Goal: Task Accomplishment & Management: Complete application form

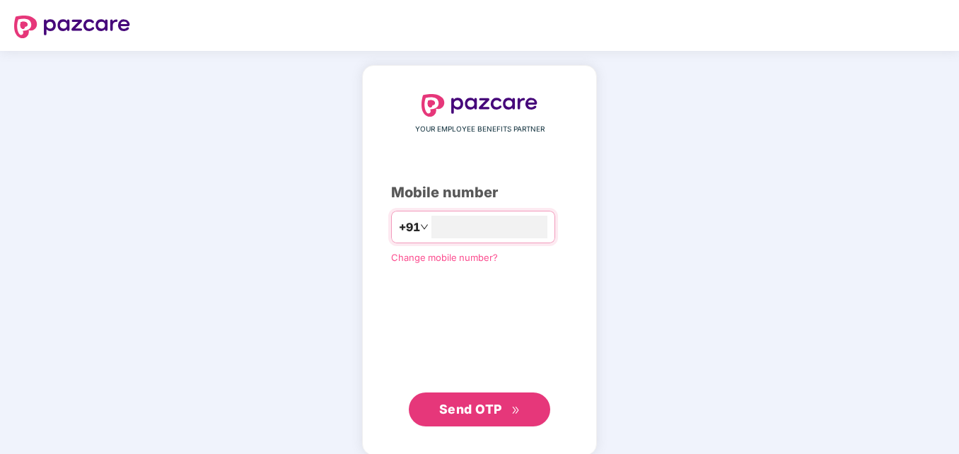
type input "**********"
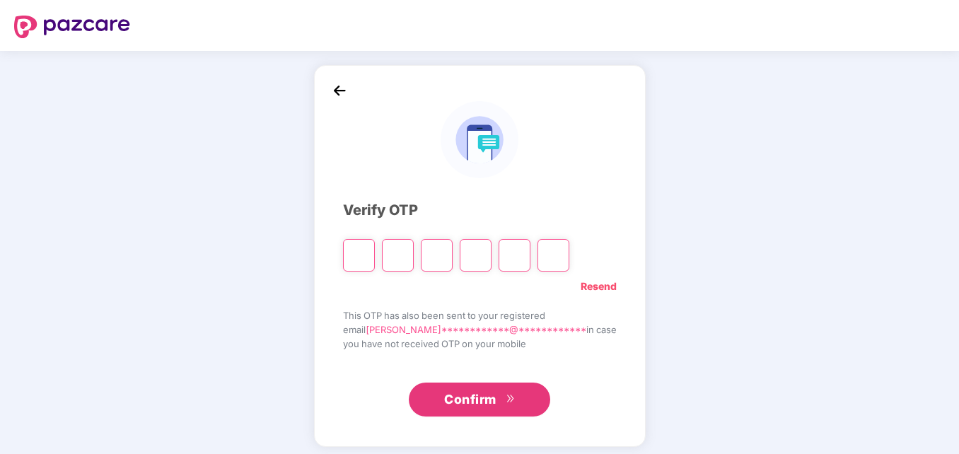
type input "*"
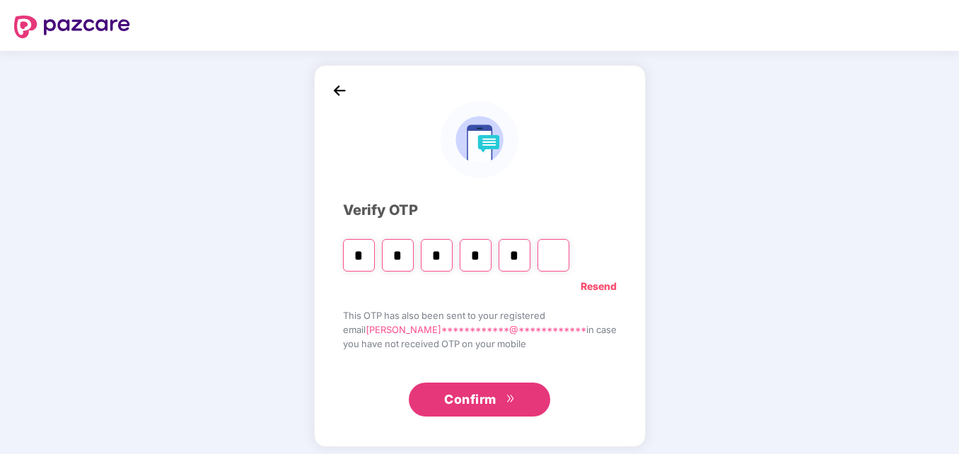
type input "*"
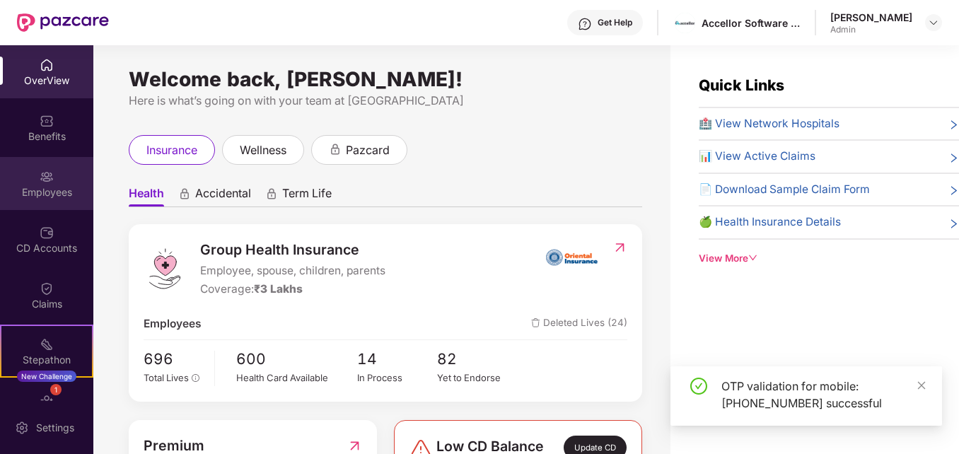
click at [52, 175] on div "Employees" at bounding box center [46, 183] width 93 height 53
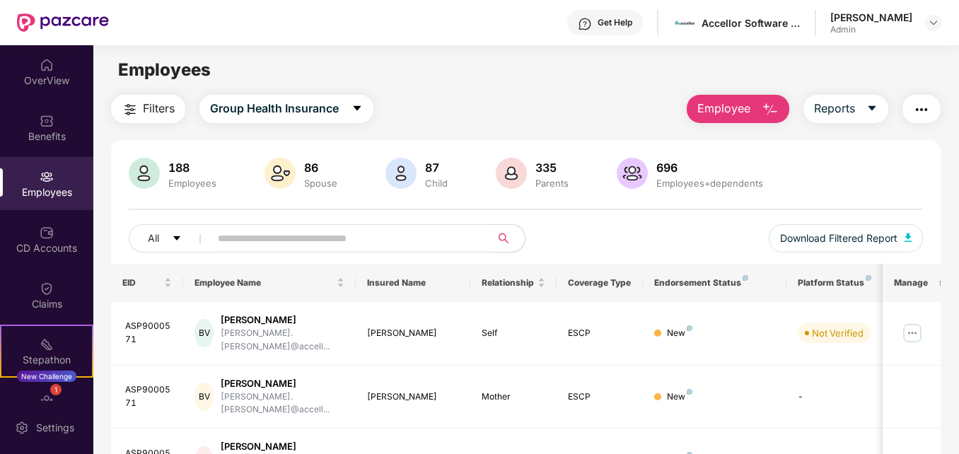
click at [737, 108] on span "Employee" at bounding box center [724, 109] width 53 height 18
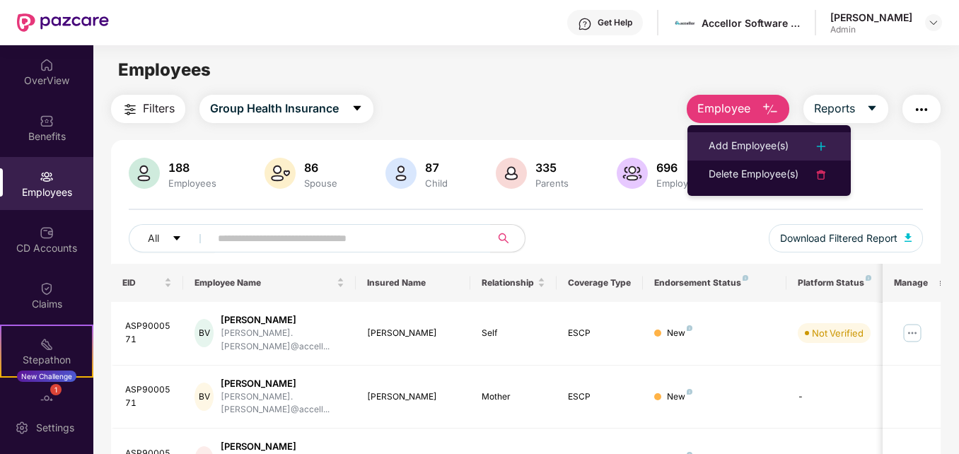
click at [737, 137] on li "Add Employee(s)" at bounding box center [769, 146] width 163 height 28
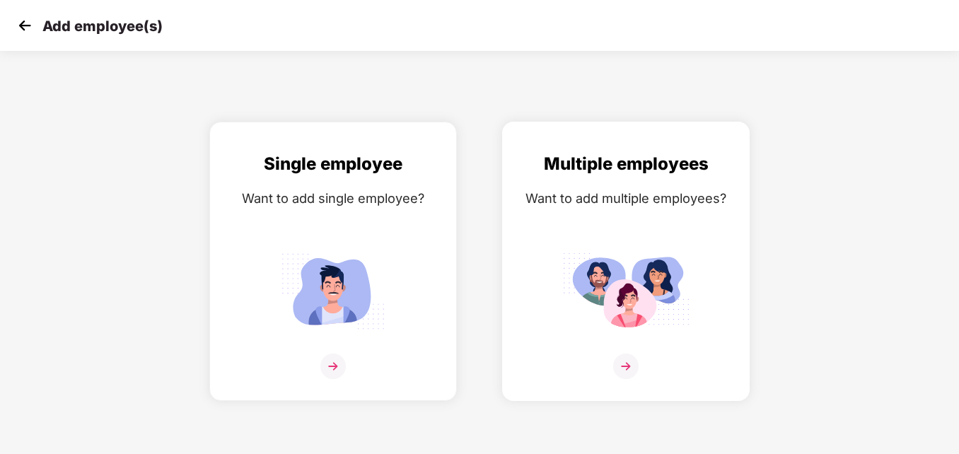
click at [640, 282] on img at bounding box center [625, 291] width 127 height 88
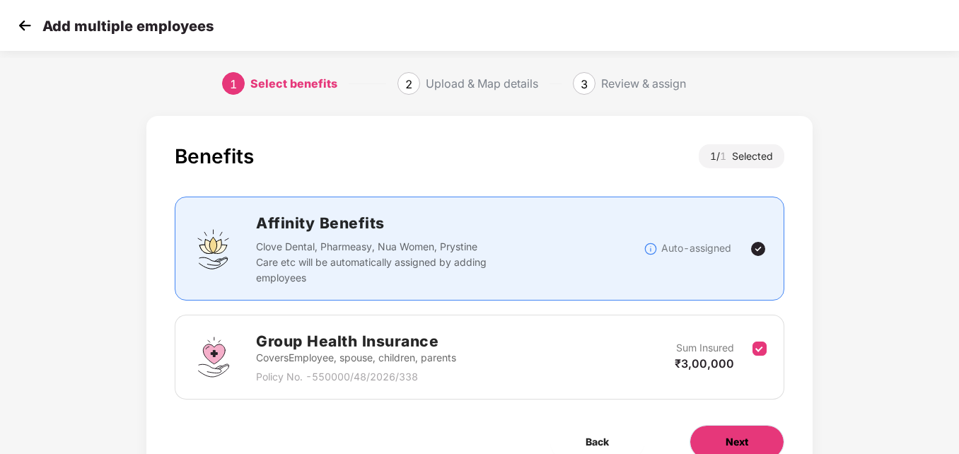
click at [731, 434] on span "Next" at bounding box center [737, 442] width 23 height 16
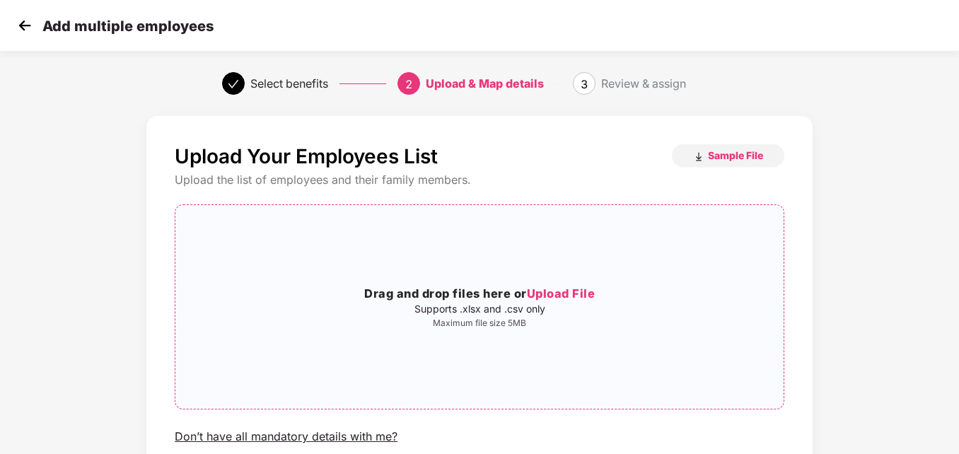
click at [577, 291] on span "Upload File" at bounding box center [561, 293] width 69 height 14
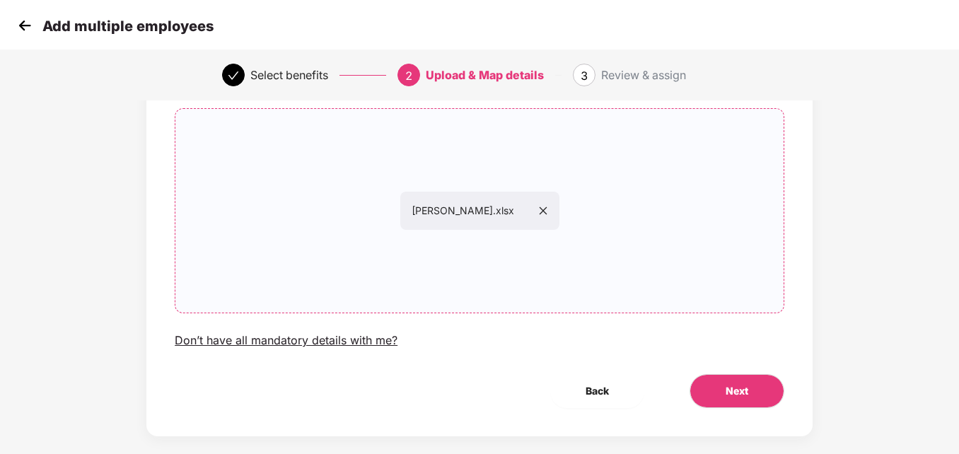
scroll to position [94, 0]
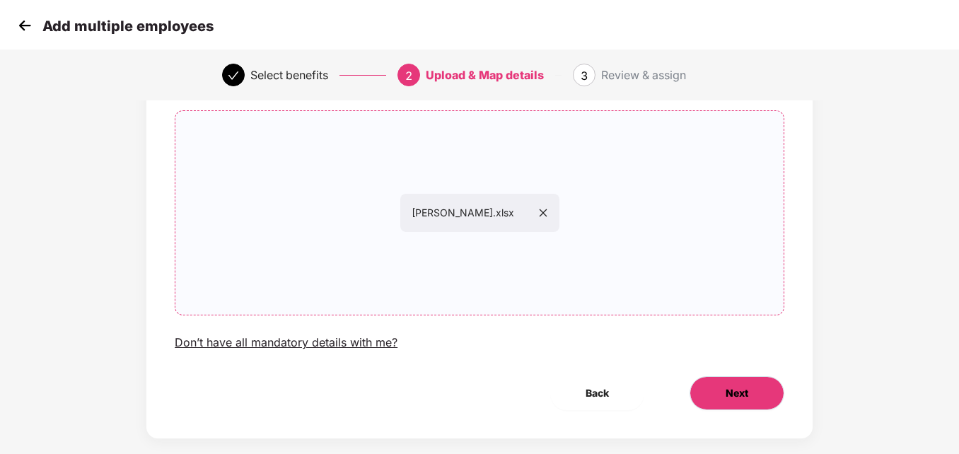
click at [746, 400] on span "Next" at bounding box center [737, 394] width 23 height 16
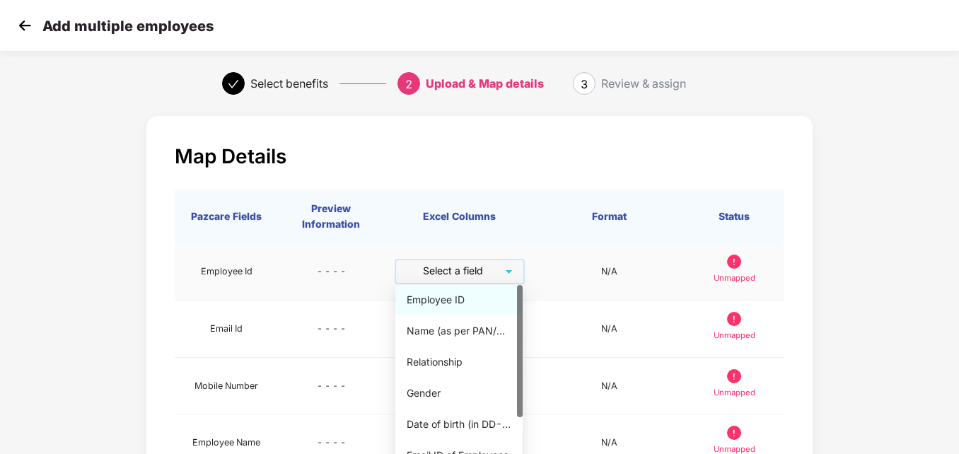
click at [475, 272] on input "search" at bounding box center [455, 270] width 102 height 21
click at [451, 308] on div "Employee ID" at bounding box center [458, 300] width 127 height 30
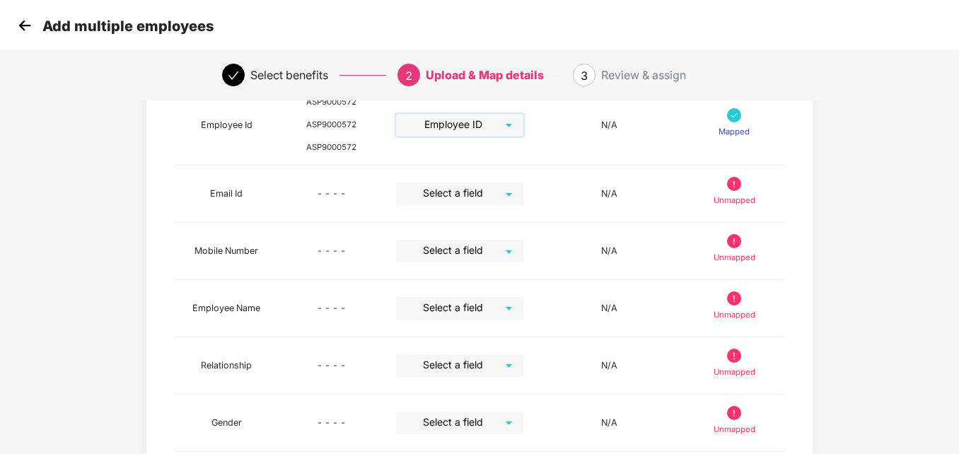
scroll to position [207, 0]
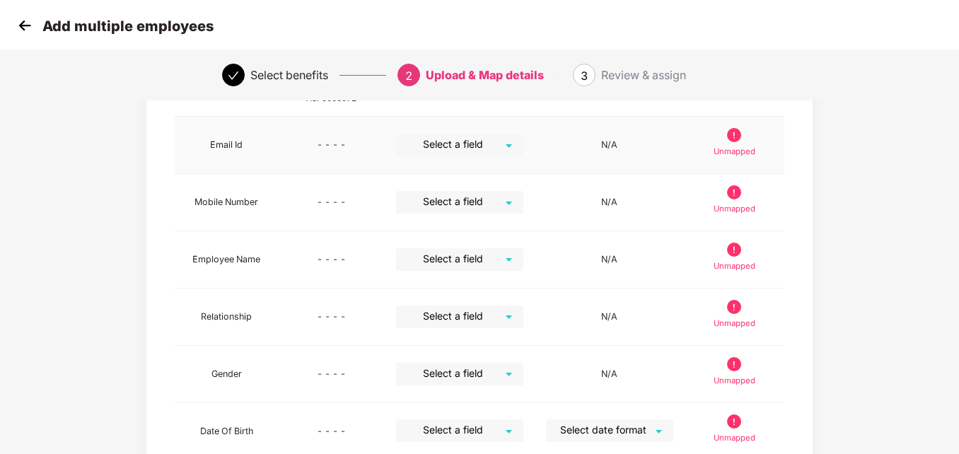
click at [461, 154] on input "search" at bounding box center [455, 144] width 102 height 21
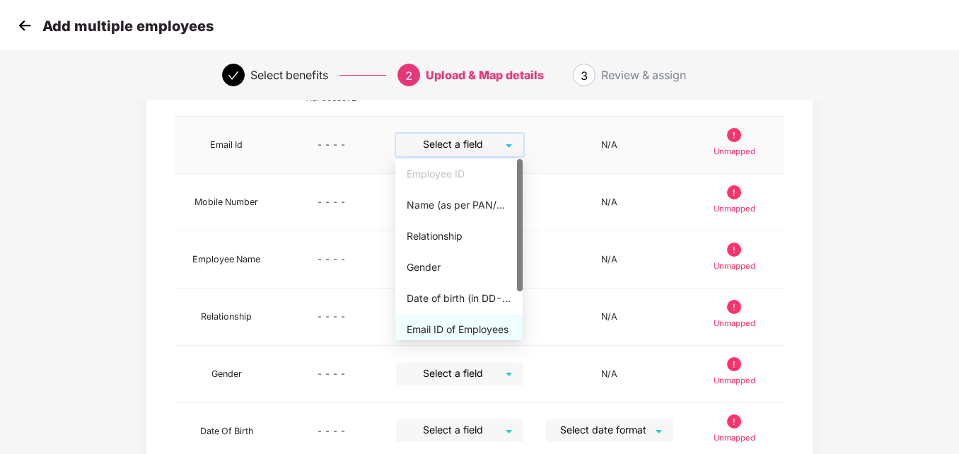
click at [458, 318] on div "Email ID of Employees" at bounding box center [458, 330] width 127 height 30
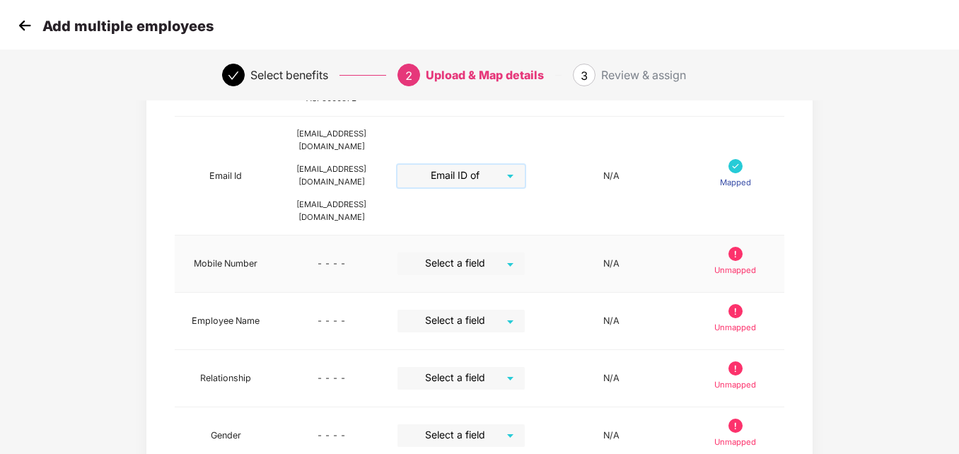
click at [491, 253] on input "search" at bounding box center [456, 263] width 102 height 21
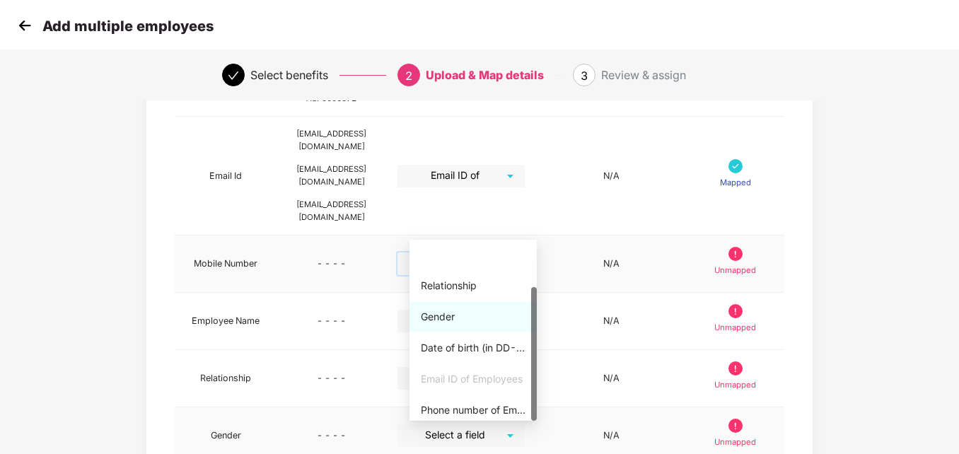
scroll to position [64, 0]
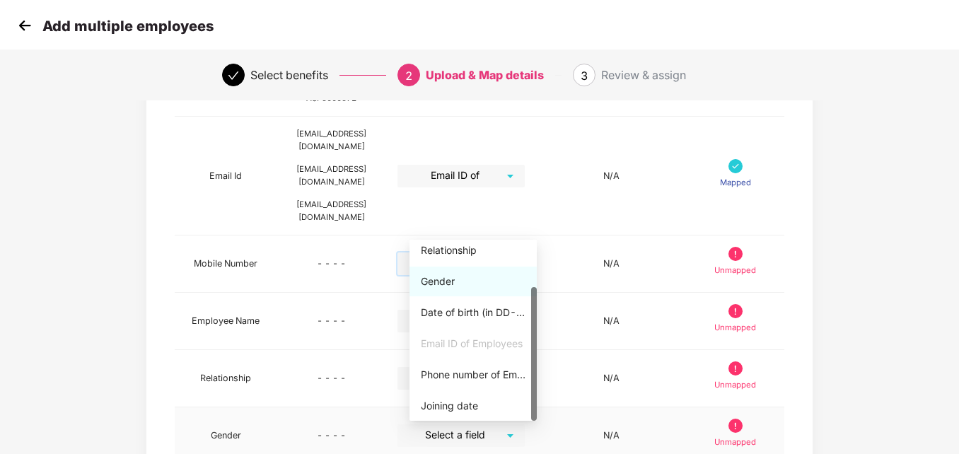
drag, startPoint x: 535, startPoint y: 338, endPoint x: 533, endPoint y: 423, distance: 84.9
click at [533, 247] on body "Add multiple employees Select benefits 2 Upload & Map details 3 Review & assign…" at bounding box center [479, 20] width 959 height 454
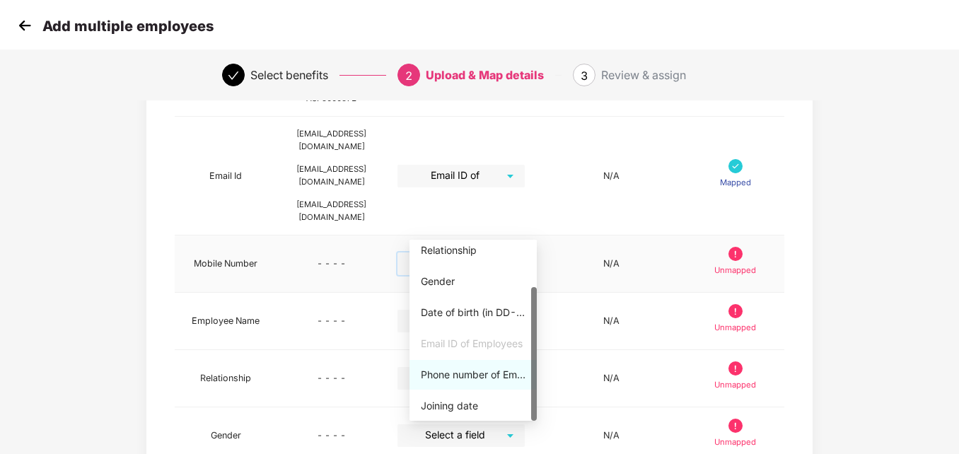
click at [477, 372] on div "Phone number of Employees" at bounding box center [473, 375] width 105 height 16
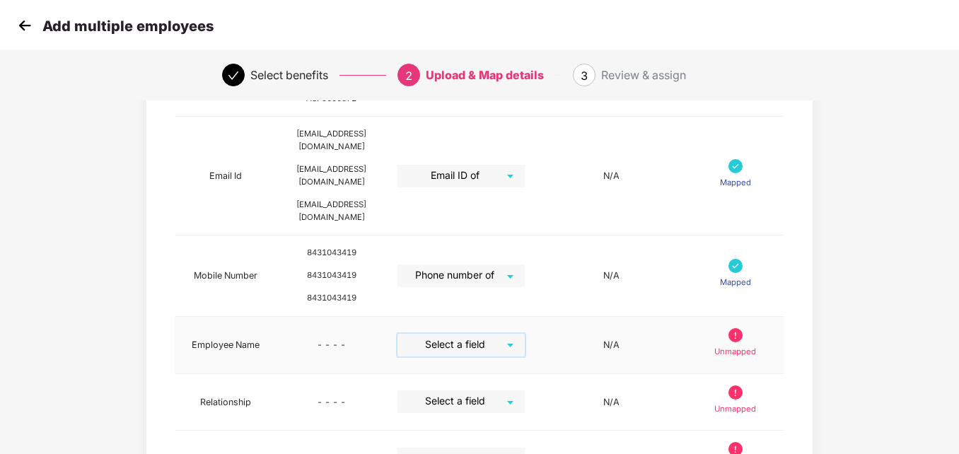
click at [481, 334] on input "search" at bounding box center [456, 344] width 102 height 21
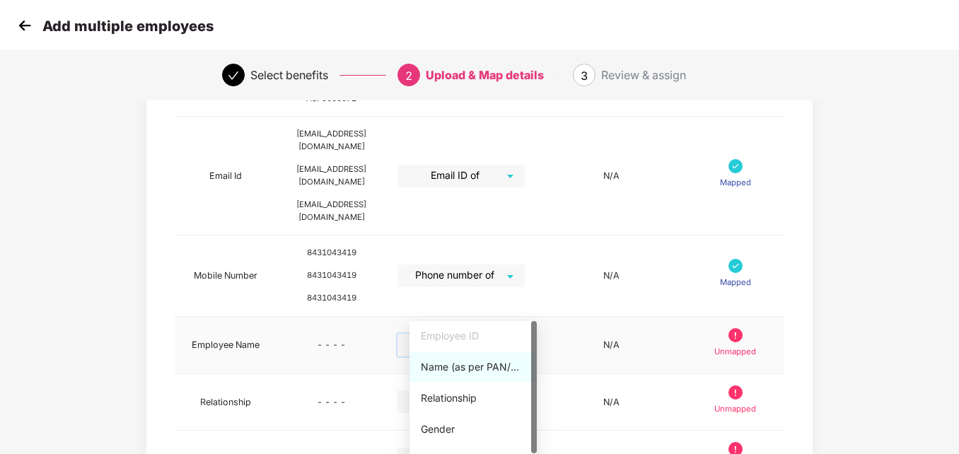
click at [463, 371] on div "Name (as per PAN/Aadhar Card)" at bounding box center [473, 367] width 105 height 16
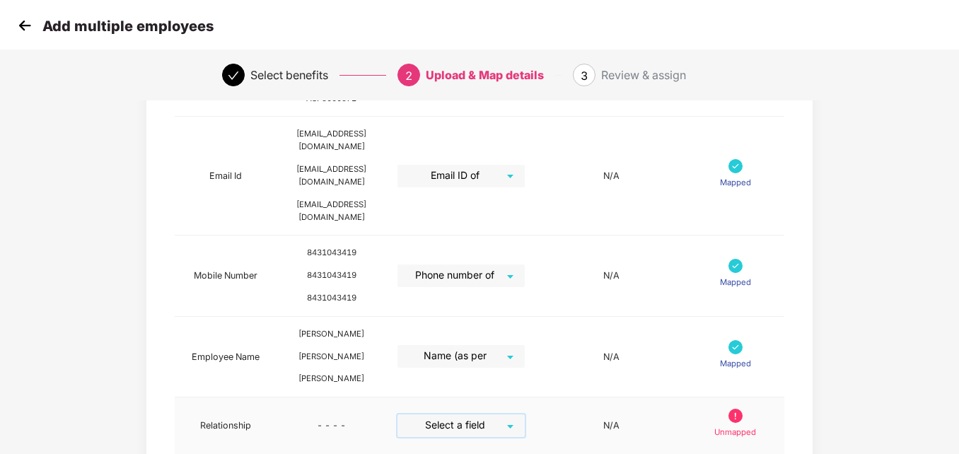
click at [459, 415] on input "search" at bounding box center [456, 425] width 102 height 21
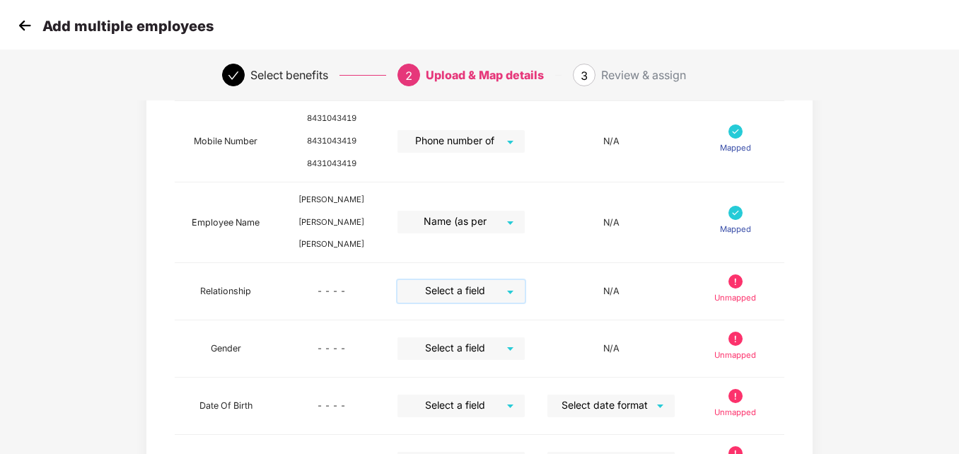
scroll to position [415, 0]
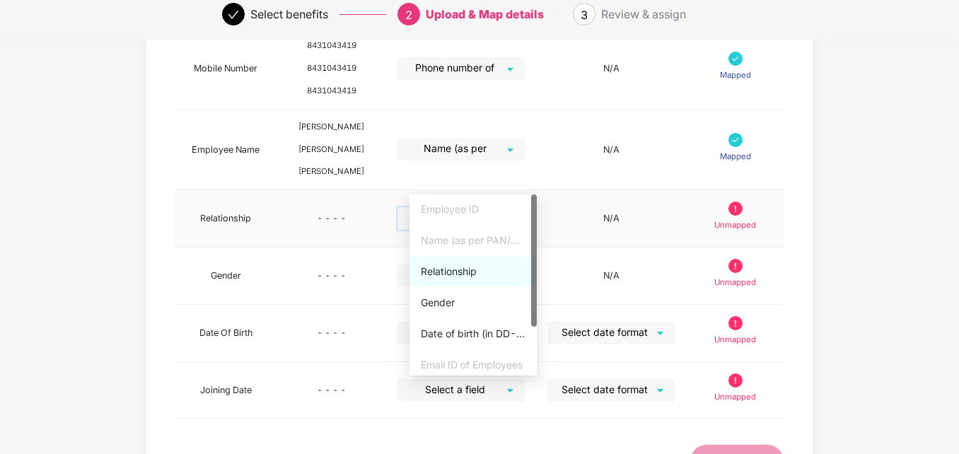
click at [482, 207] on input "search" at bounding box center [456, 217] width 102 height 21
click at [454, 273] on div "Relationship" at bounding box center [473, 272] width 105 height 16
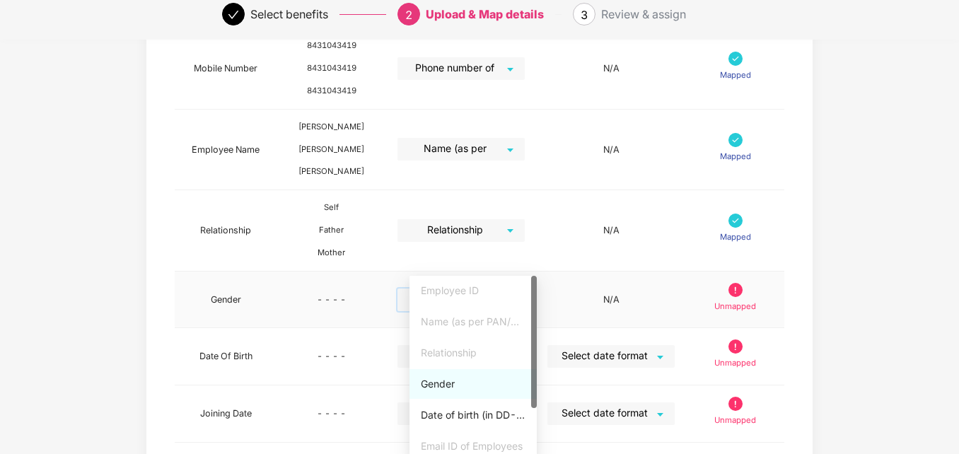
click at [463, 289] on input "search" at bounding box center [456, 299] width 102 height 21
click at [441, 388] on div "Gender" at bounding box center [473, 384] width 105 height 16
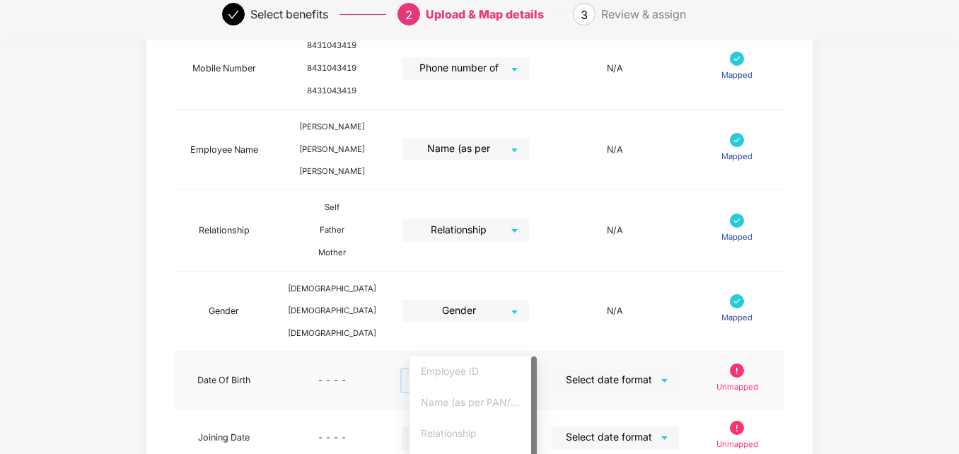
click at [470, 369] on input "search" at bounding box center [461, 379] width 102 height 21
drag, startPoint x: 534, startPoint y: 426, endPoint x: 541, endPoint y: 474, distance: 48.6
click at [496, 434] on div "Date of birth (in DD-MMM-YYYY format) as per PAN/Aadhar Card" at bounding box center [473, 430] width 127 height 30
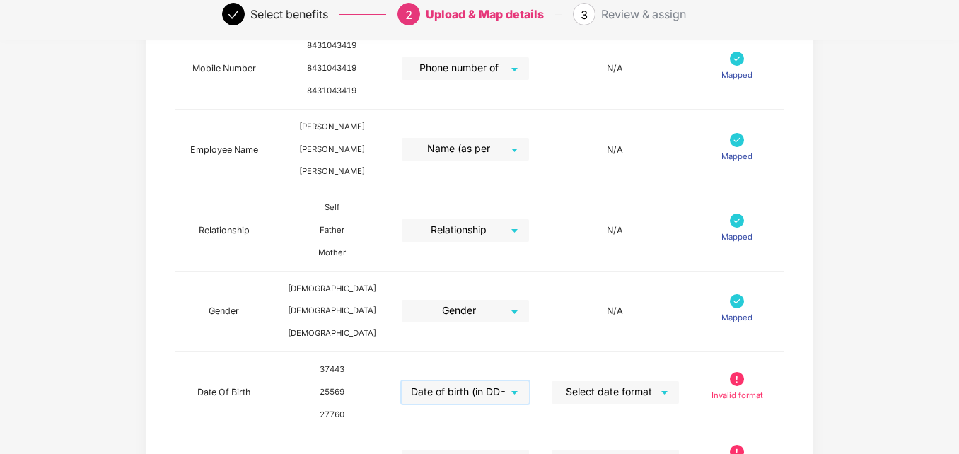
scroll to position [536, 0]
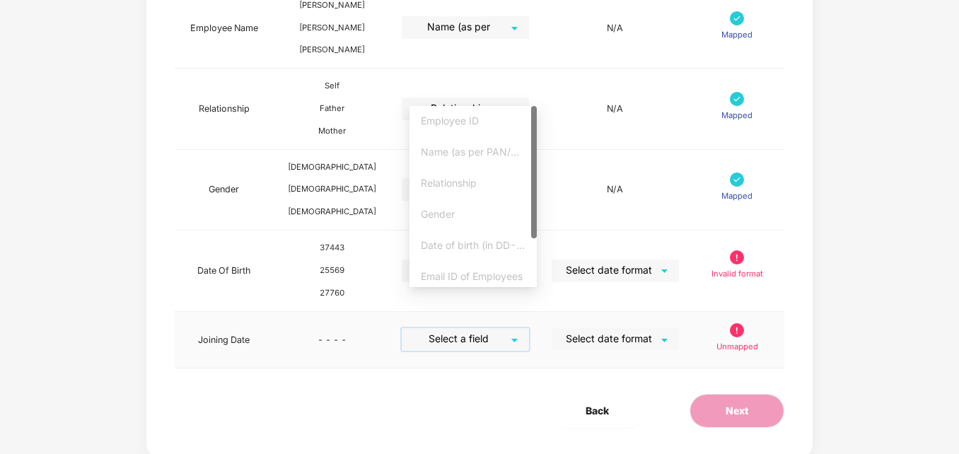
click at [499, 328] on input "search" at bounding box center [461, 338] width 102 height 21
click at [534, 250] on div at bounding box center [534, 196] width 6 height 181
click at [535, 253] on div at bounding box center [534, 196] width 6 height 181
drag, startPoint x: 534, startPoint y: 228, endPoint x: 542, endPoint y: 278, distance: 50.1
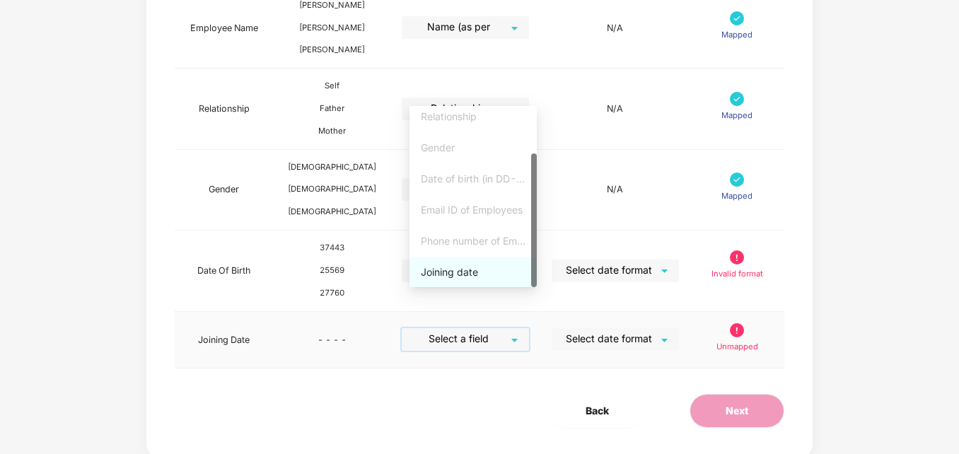
click at [475, 273] on div "Joining date" at bounding box center [473, 273] width 105 height 16
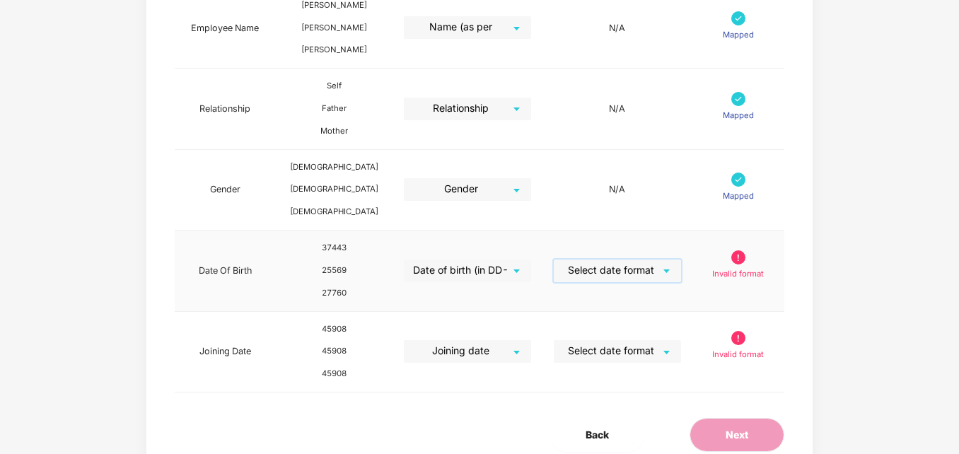
click at [615, 260] on input "search" at bounding box center [613, 270] width 102 height 21
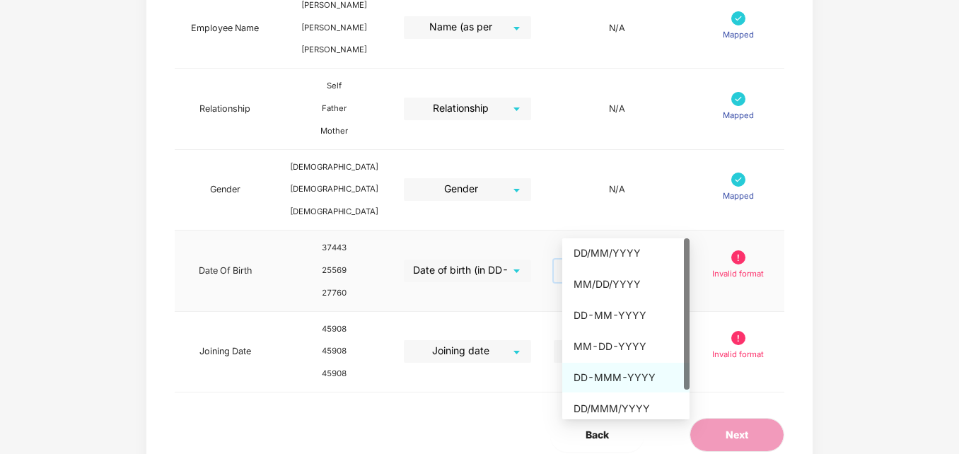
click at [627, 376] on div "DD-MMM-YYYY" at bounding box center [626, 378] width 105 height 16
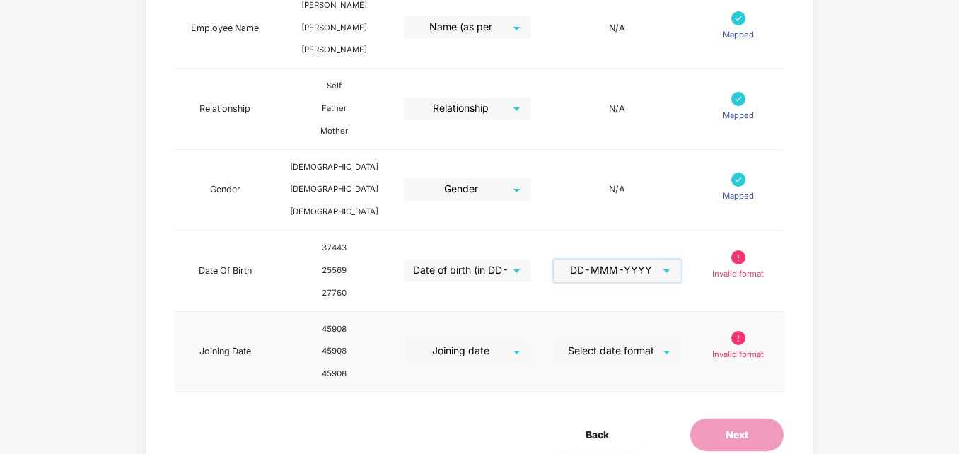
click at [639, 340] on input "search" at bounding box center [613, 350] width 102 height 21
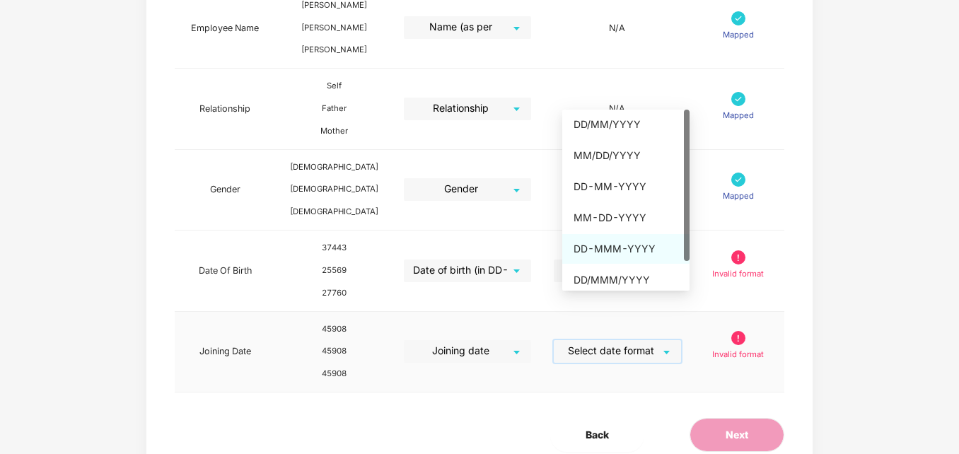
click at [633, 250] on div "DD-MMM-YYYY" at bounding box center [626, 249] width 105 height 16
click at [644, 252] on div "DD-MMM-YYYY" at bounding box center [626, 249] width 105 height 16
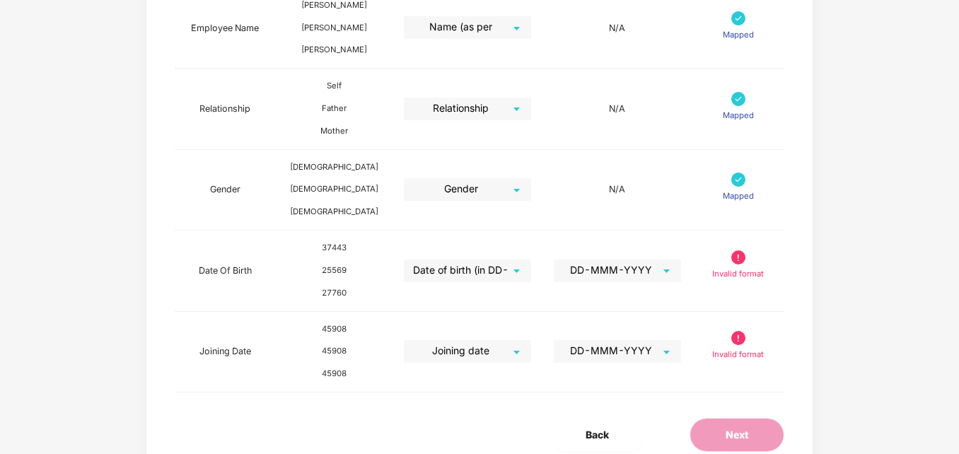
click at [943, 304] on div "Map Details Pazcare Fields Preview Information Excel Columns Format Status Empl…" at bounding box center [479, 44] width 959 height 943
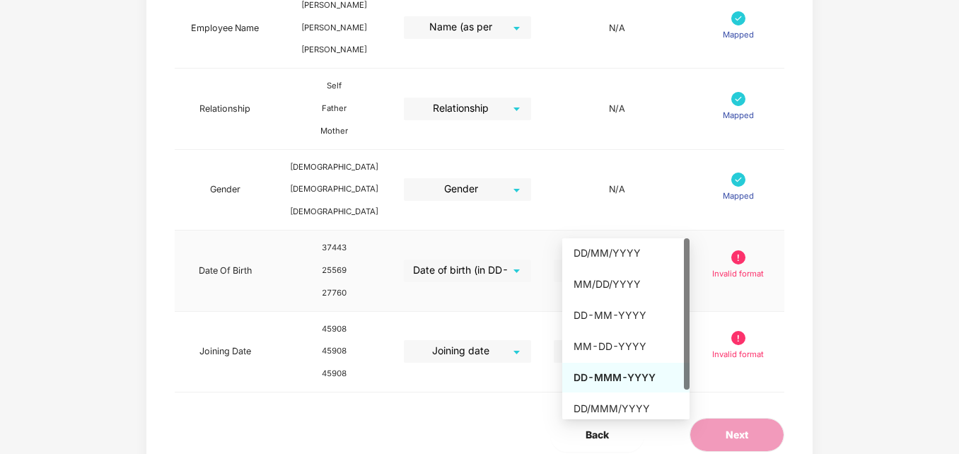
click at [668, 260] on span "DD-MMM-YYYY" at bounding box center [618, 271] width 112 height 23
click at [620, 376] on div "DD-MMM-YYYY" at bounding box center [626, 378] width 105 height 16
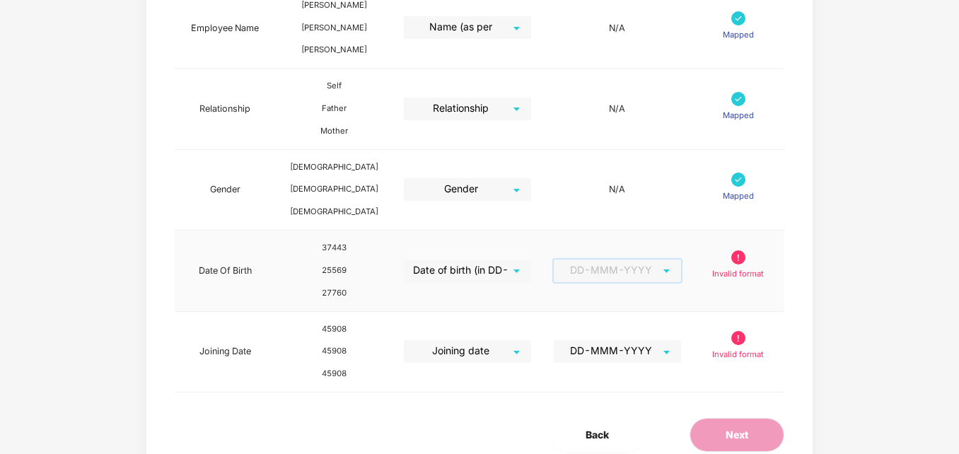
click at [673, 260] on span "DD-MMM-YYYY" at bounding box center [618, 271] width 112 height 23
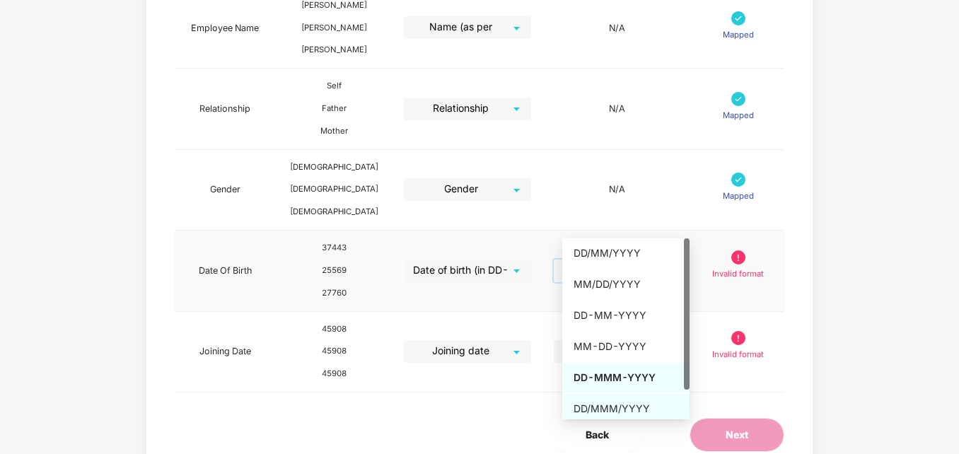
click at [608, 410] on div "DD/MMM/YYYY" at bounding box center [626, 409] width 105 height 16
click at [624, 376] on div "DD-MMM-YYYY" at bounding box center [626, 378] width 105 height 16
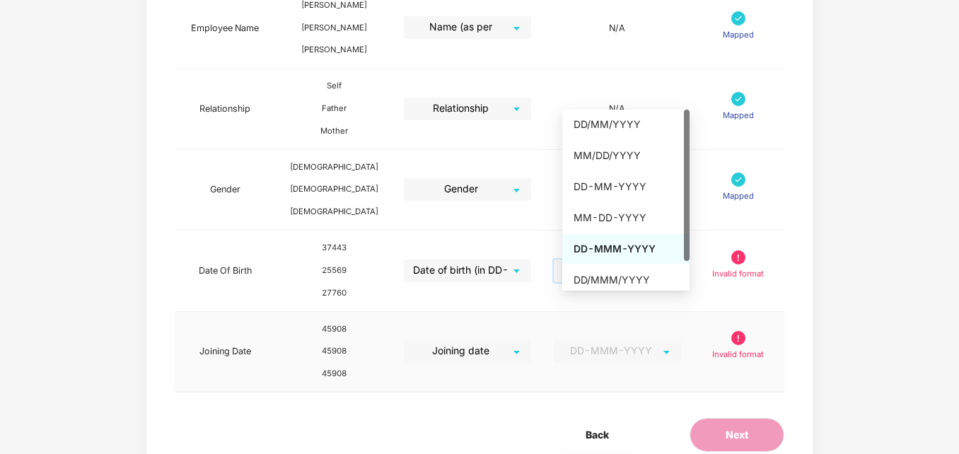
click at [631, 340] on span "DD-MMM-YYYY" at bounding box center [618, 351] width 112 height 23
click at [612, 249] on div "DD-MMM-YYYY" at bounding box center [626, 249] width 105 height 16
click at [617, 250] on div "DD-MMM-YYYY" at bounding box center [626, 249] width 105 height 16
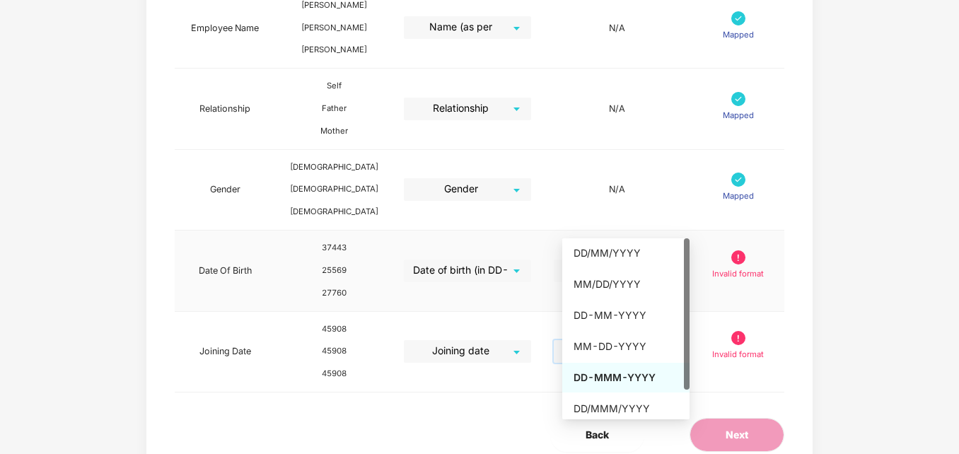
click at [640, 260] on span "DD-MMM-YYYY" at bounding box center [618, 271] width 112 height 23
click at [620, 401] on div "DD/MMM/YYYY" at bounding box center [626, 409] width 105 height 16
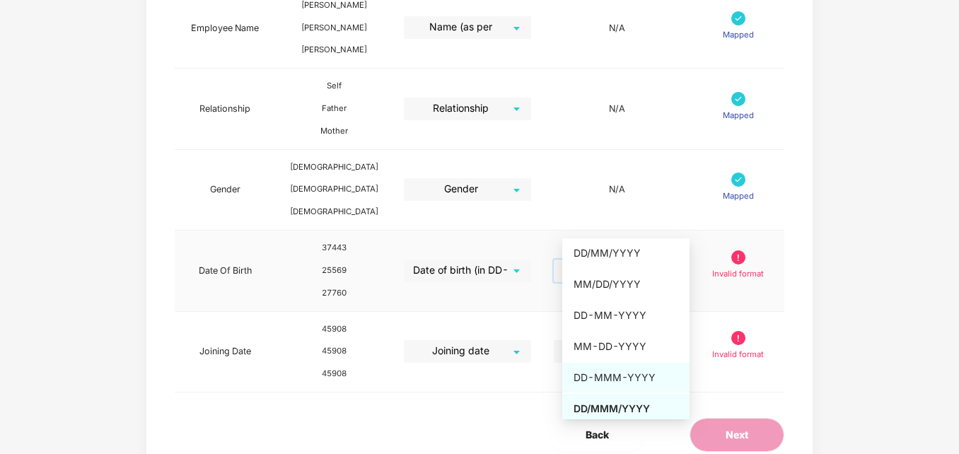
click at [623, 381] on div "DD-MMM-YYYY" at bounding box center [626, 378] width 105 height 16
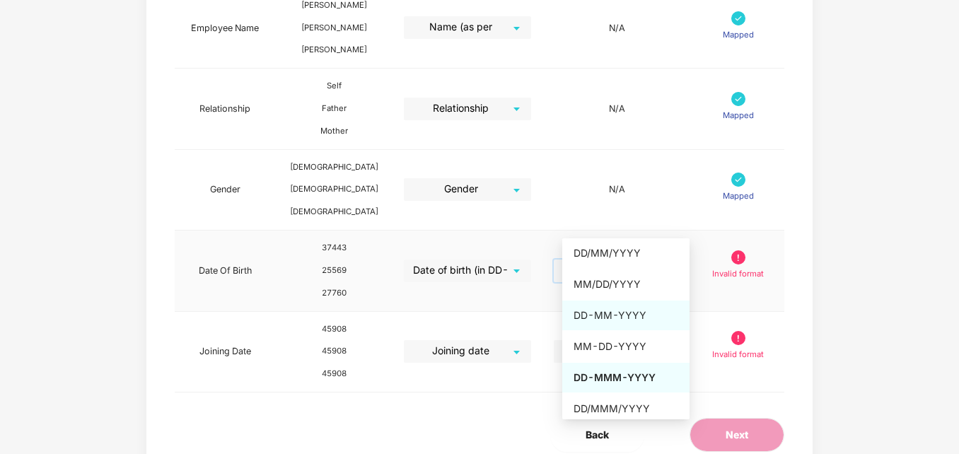
click at [613, 320] on div "DD-MM-YYYY" at bounding box center [626, 316] width 105 height 16
click at [612, 372] on div "DD-MMM-YYYY" at bounding box center [626, 378] width 105 height 16
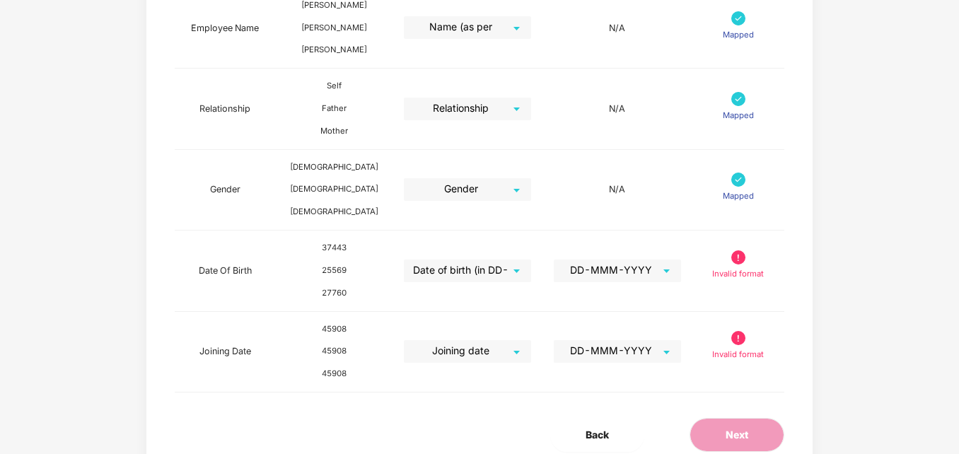
click at [881, 223] on div "Map Details Pazcare Fields Preview Information Excel Columns Format Status Empl…" at bounding box center [479, 44] width 959 height 943
click at [754, 268] on p "Invalid format" at bounding box center [738, 274] width 52 height 13
click at [657, 260] on span "DD-MMM-YYYY" at bounding box center [618, 271] width 112 height 23
click at [852, 282] on div "Map Details Pazcare Fields Preview Information Excel Columns Format Status Empl…" at bounding box center [479, 44] width 799 height 943
click at [648, 260] on span "DD-MMM-YYYY" at bounding box center [618, 271] width 112 height 23
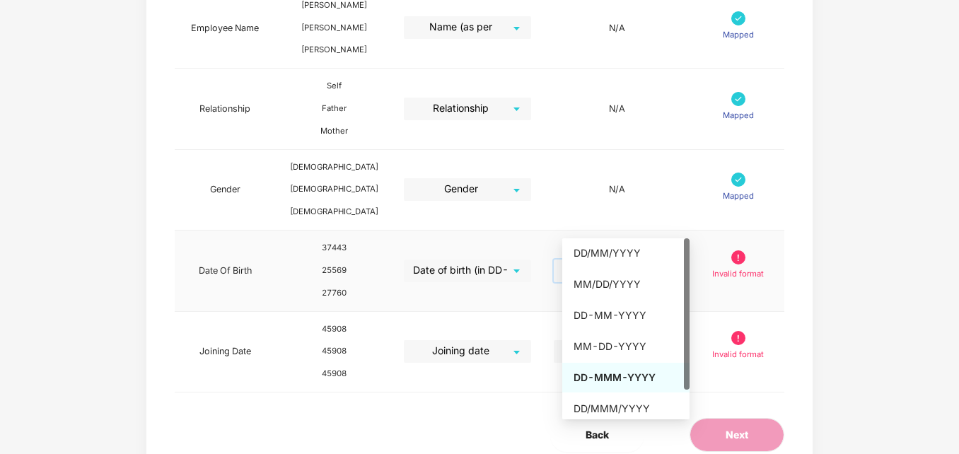
click at [590, 372] on div "DD-MMM-YYYY" at bounding box center [626, 378] width 105 height 16
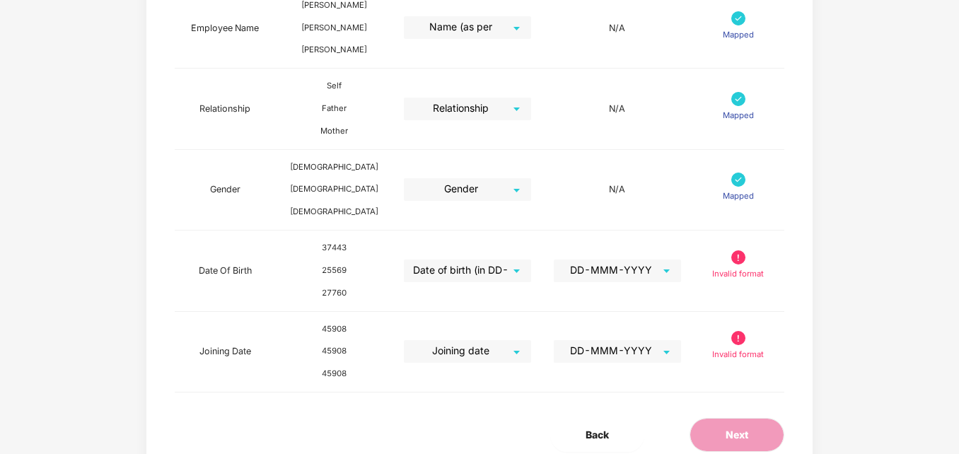
drag, startPoint x: 959, startPoint y: 279, endPoint x: 941, endPoint y: 144, distance: 136.3
click at [941, 144] on div "Map Details Pazcare Fields Preview Information Excel Columns Format Status Empl…" at bounding box center [479, 44] width 959 height 943
click at [586, 427] on span "Back" at bounding box center [597, 435] width 23 height 16
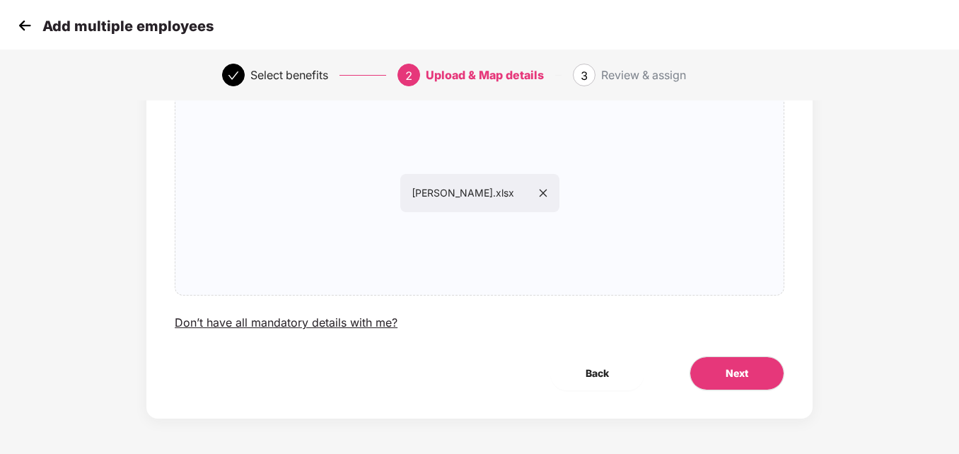
scroll to position [114, 0]
click at [548, 190] on icon "close" at bounding box center [543, 193] width 10 height 10
click at [763, 385] on button "Next" at bounding box center [737, 374] width 95 height 34
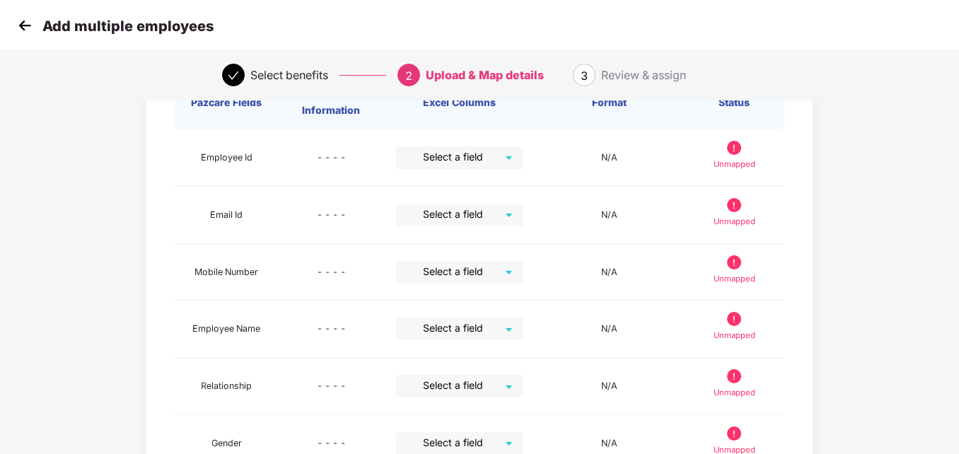
scroll to position [0, 0]
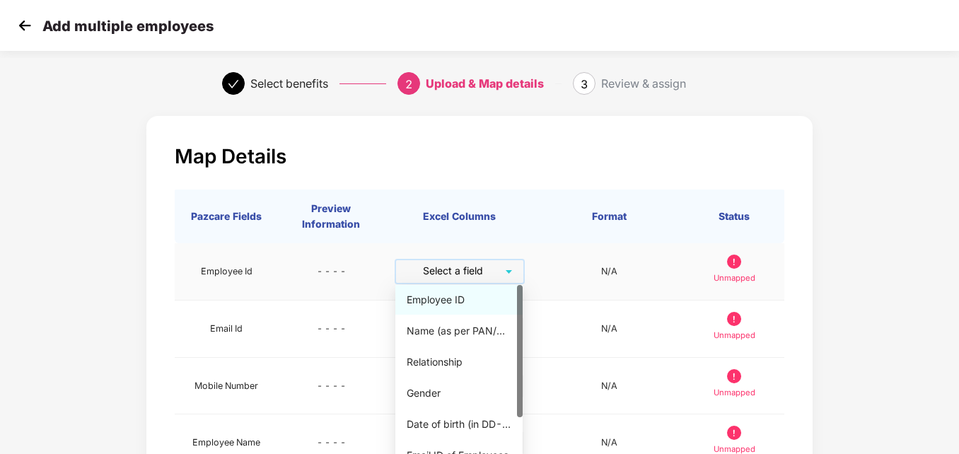
click at [467, 268] on input "search" at bounding box center [455, 270] width 102 height 21
click at [427, 302] on div "Employee ID" at bounding box center [459, 300] width 105 height 16
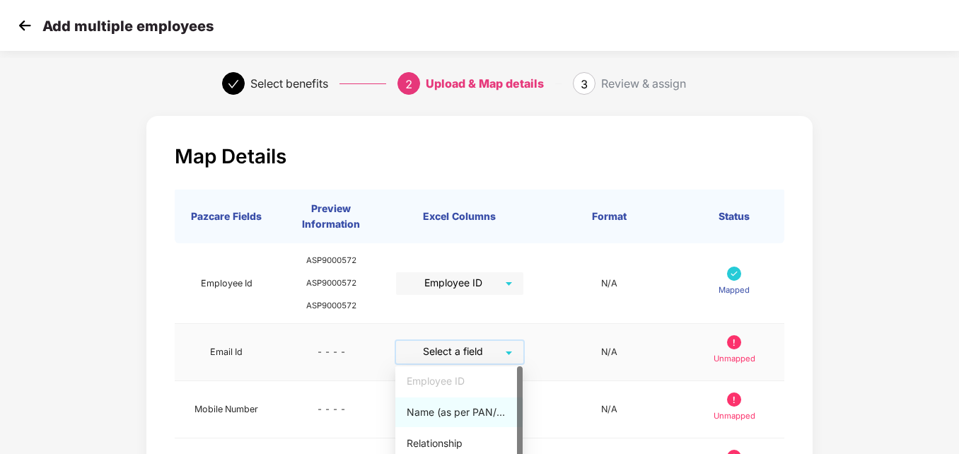
click at [433, 342] on input "search" at bounding box center [455, 351] width 102 height 21
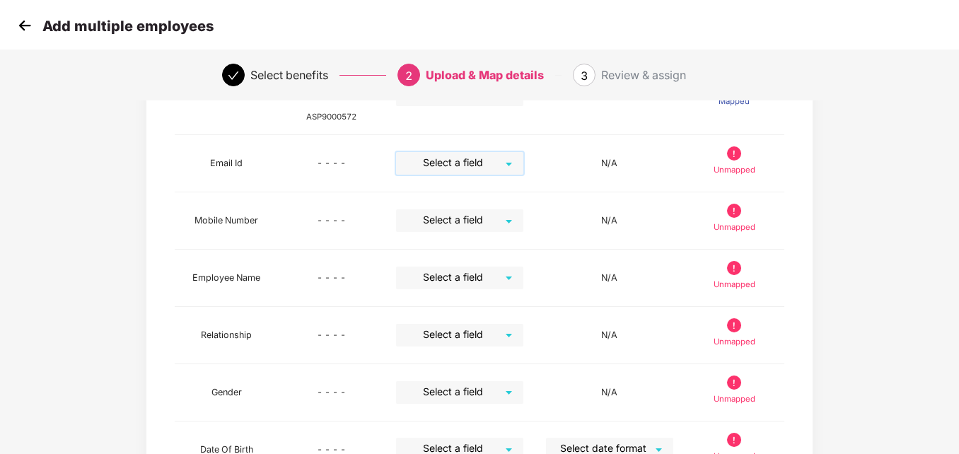
scroll to position [190, 0]
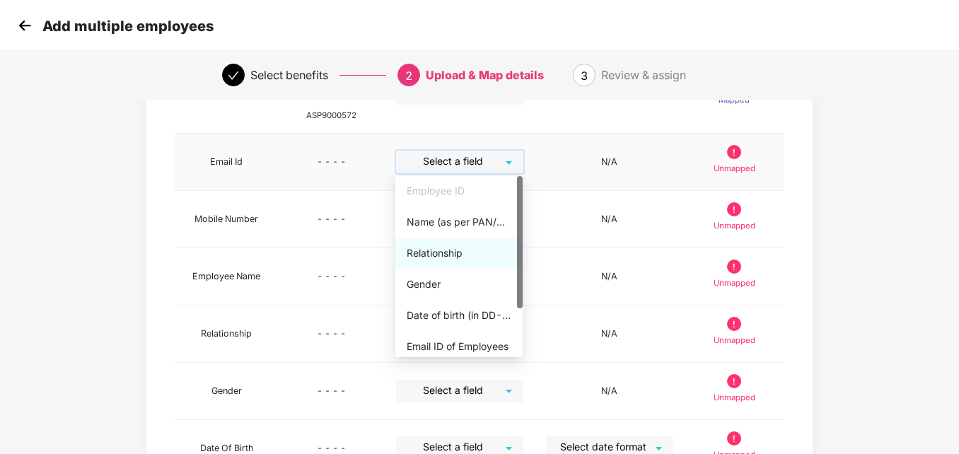
click at [456, 159] on input "search" at bounding box center [455, 161] width 102 height 21
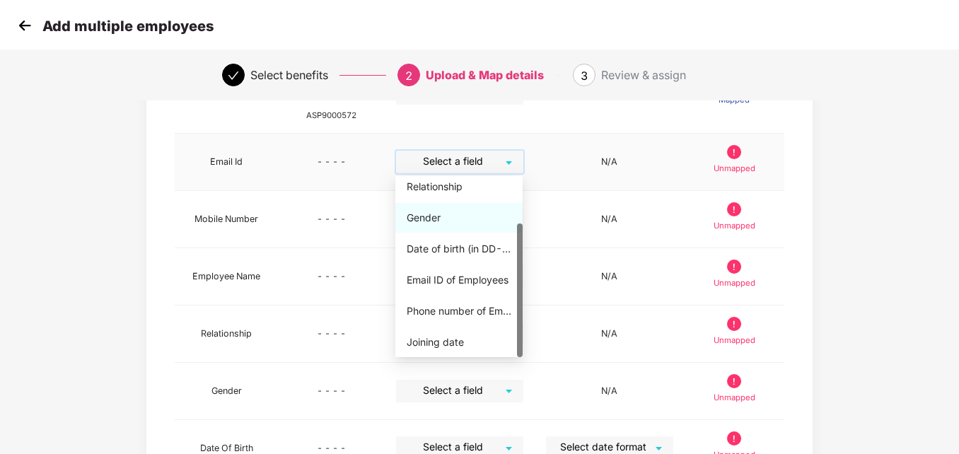
drag, startPoint x: 519, startPoint y: 282, endPoint x: 520, endPoint y: 335, distance: 53.8
click at [520, 335] on div at bounding box center [520, 291] width 6 height 134
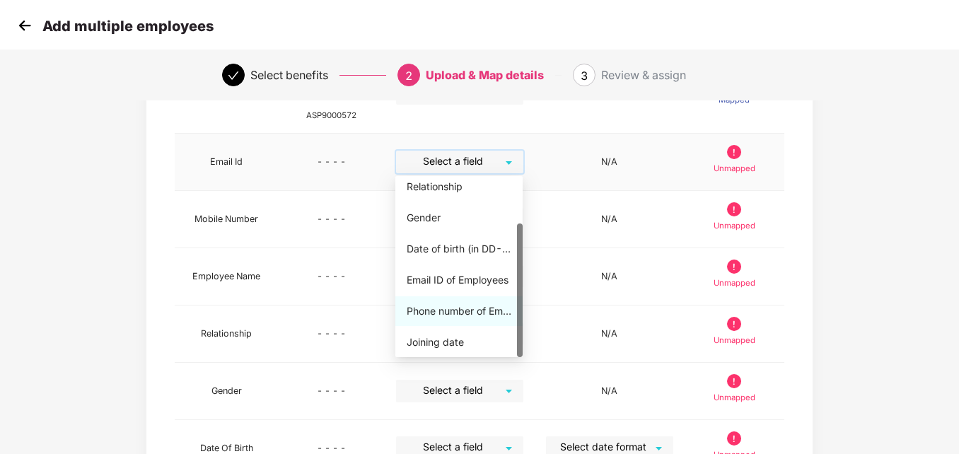
click at [464, 303] on div "Phone number of Employees" at bounding box center [459, 311] width 105 height 16
click at [498, 173] on span at bounding box center [455, 162] width 102 height 23
click at [447, 280] on div "Email ID of Employees" at bounding box center [459, 280] width 105 height 16
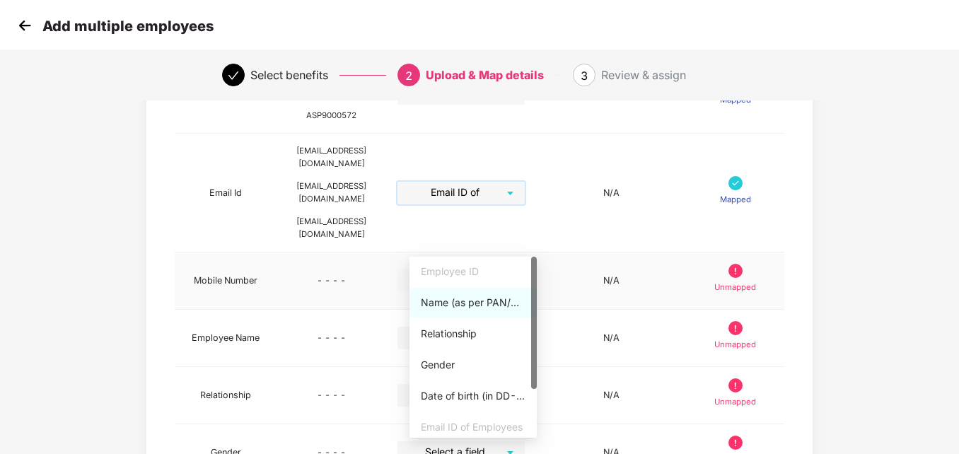
click at [523, 270] on div "Select a field" at bounding box center [461, 281] width 127 height 23
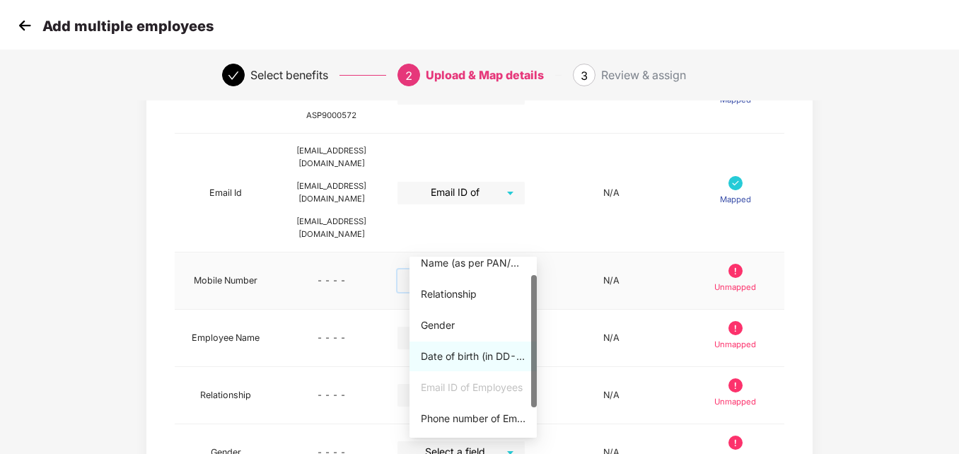
scroll to position [40, 0]
drag, startPoint x: 533, startPoint y: 359, endPoint x: 532, endPoint y: 388, distance: 29.7
click at [532, 388] on div at bounding box center [534, 352] width 6 height 133
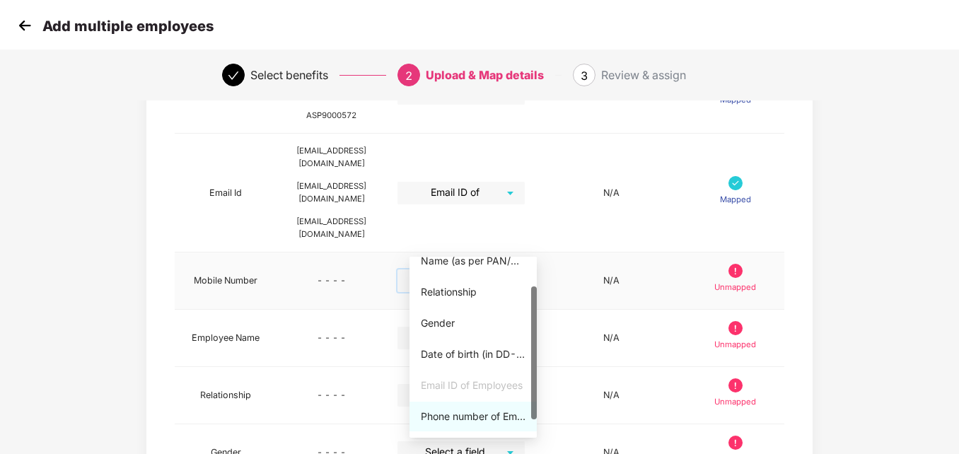
click at [481, 420] on div "Phone number of Employees" at bounding box center [473, 417] width 105 height 16
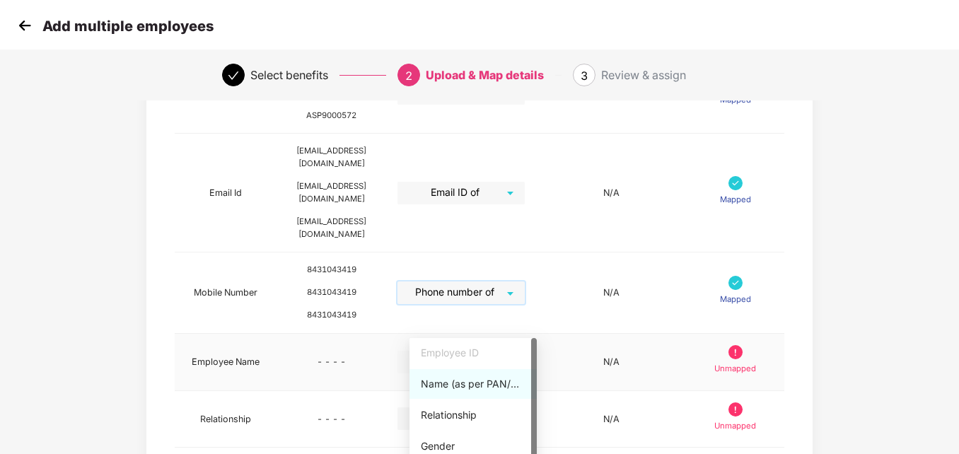
click at [524, 351] on div "Select a field" at bounding box center [461, 362] width 127 height 23
click at [451, 387] on div "Name (as per PAN/Aadhar Card)" at bounding box center [473, 384] width 105 height 16
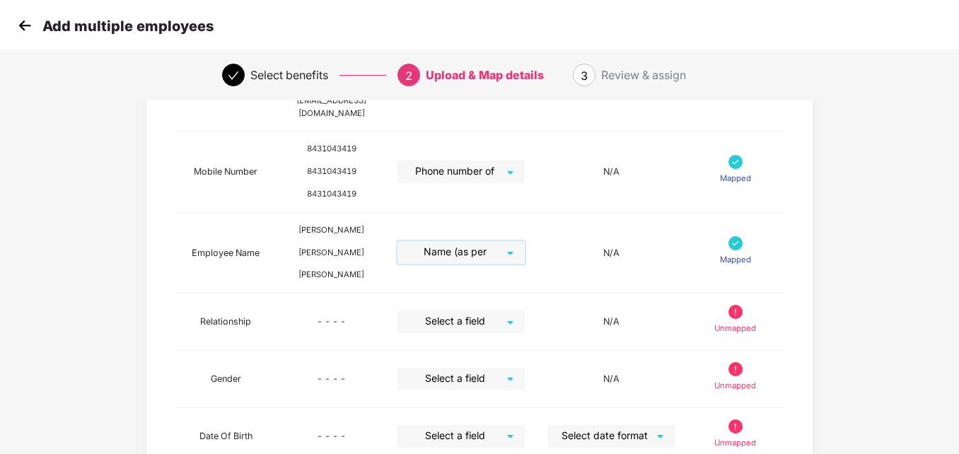
scroll to position [350, 0]
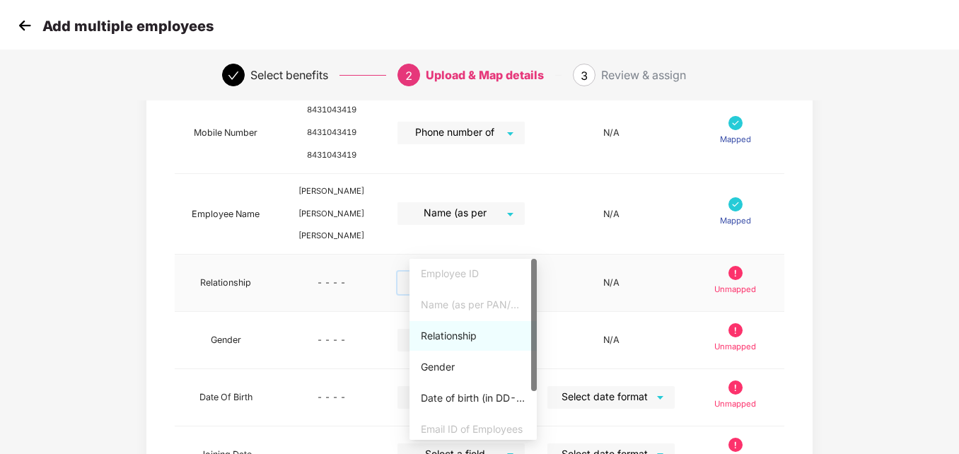
click at [492, 272] on input "search" at bounding box center [456, 282] width 102 height 21
click at [457, 337] on div "Relationship" at bounding box center [473, 336] width 105 height 16
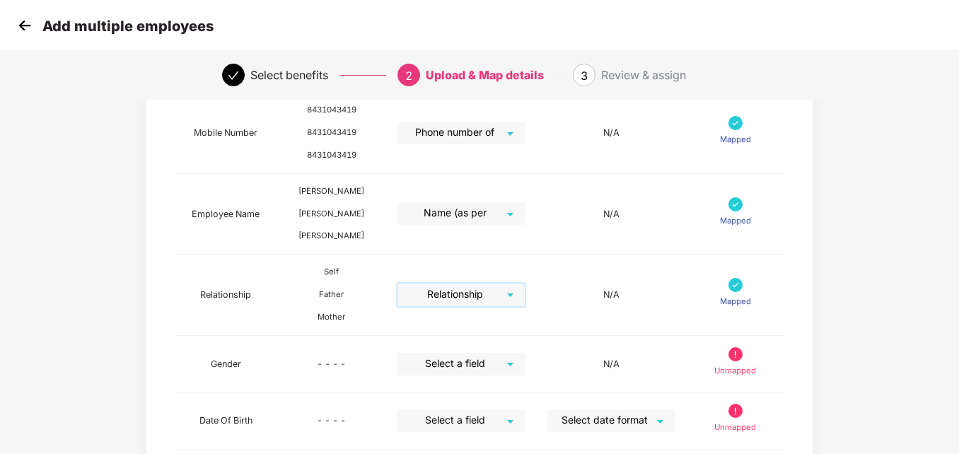
scroll to position [489, 0]
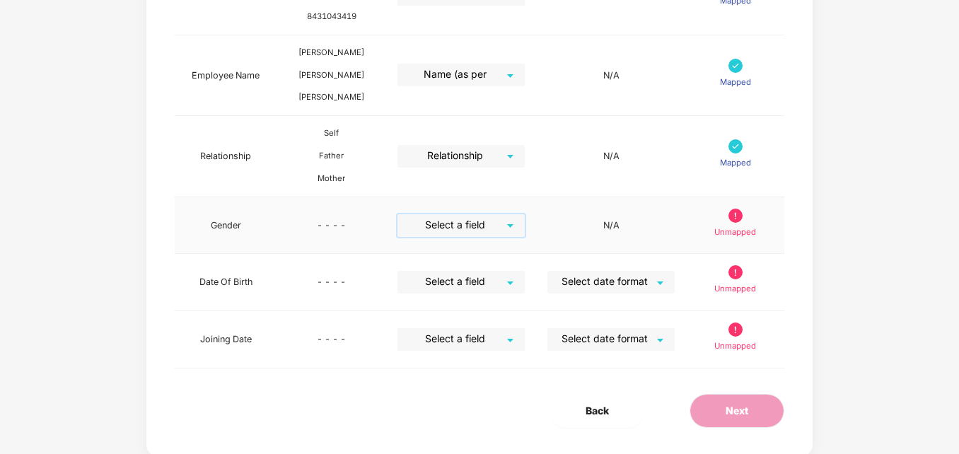
click at [460, 214] on input "search" at bounding box center [456, 224] width 102 height 21
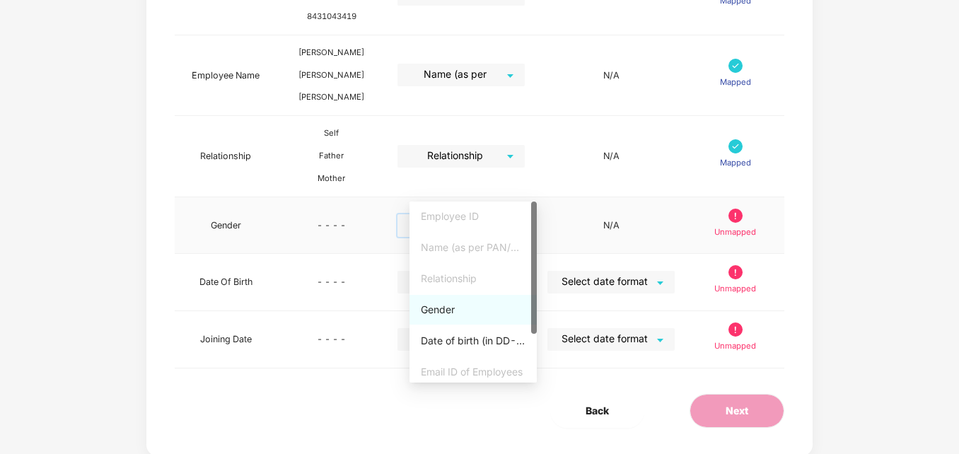
click at [433, 307] on div "Gender" at bounding box center [473, 310] width 105 height 16
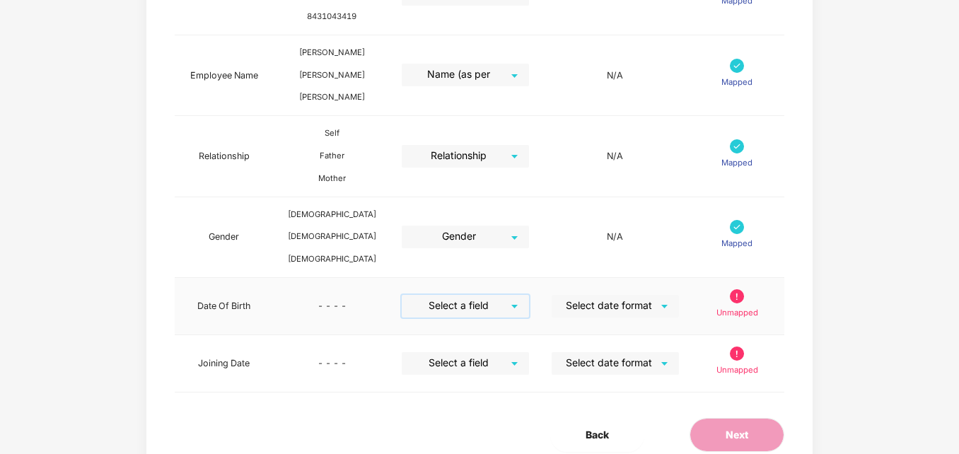
click at [491, 295] on input "search" at bounding box center [461, 305] width 102 height 21
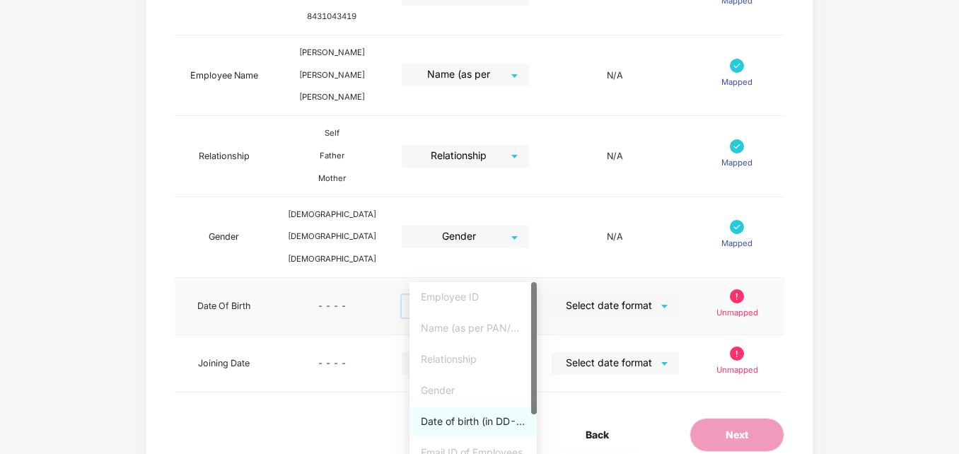
click at [477, 422] on div "Date of birth (in DD-MMM-YYYY format) as per PAN/Aadhar Card" at bounding box center [473, 422] width 105 height 16
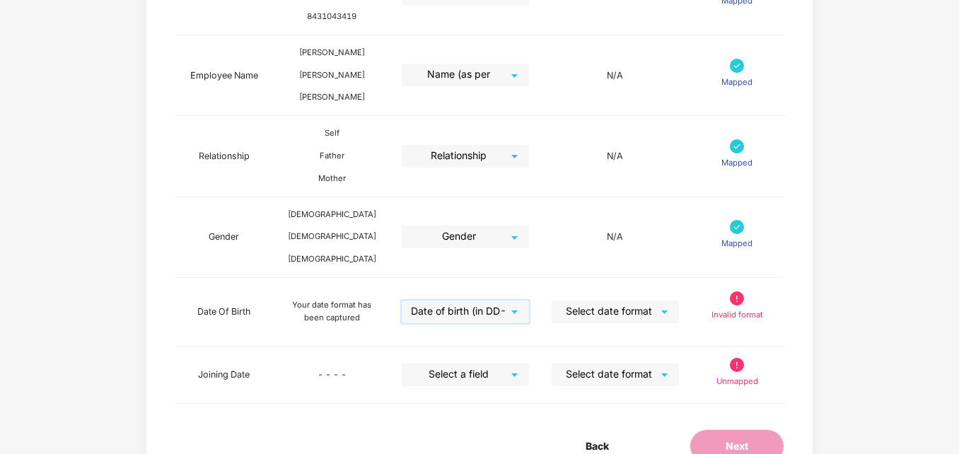
scroll to position [523, 0]
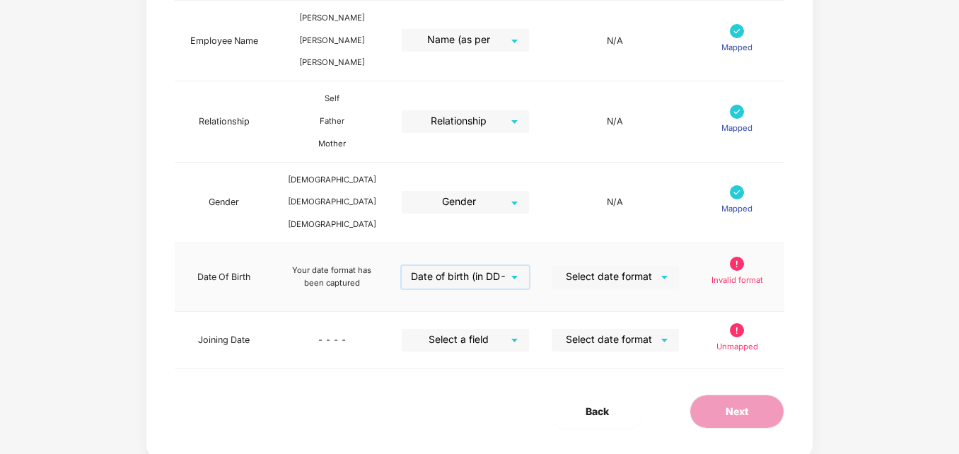
click at [618, 266] on input "search" at bounding box center [611, 276] width 102 height 21
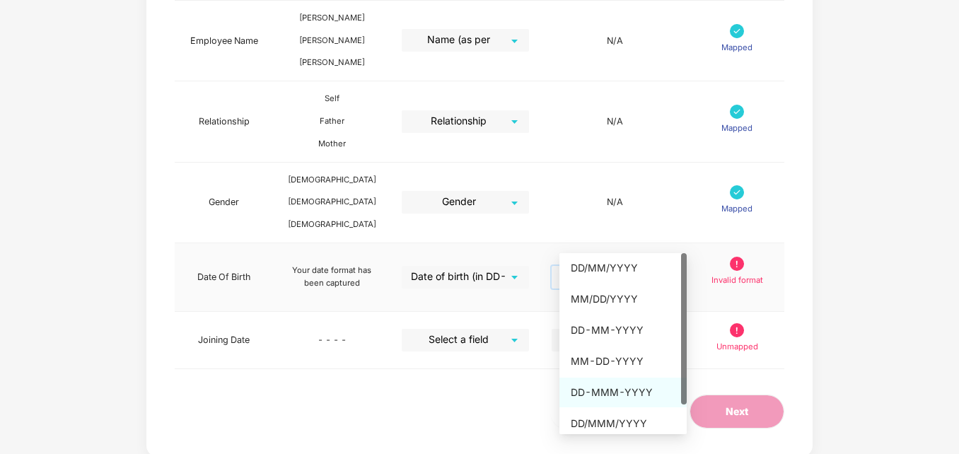
click at [618, 392] on div "DD-MMM-YYYY" at bounding box center [623, 393] width 105 height 16
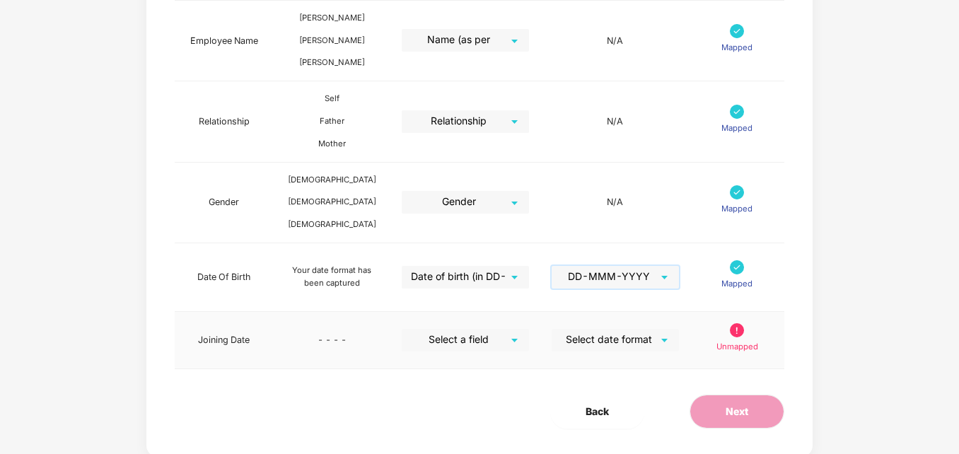
click at [462, 329] on input "search" at bounding box center [461, 339] width 102 height 21
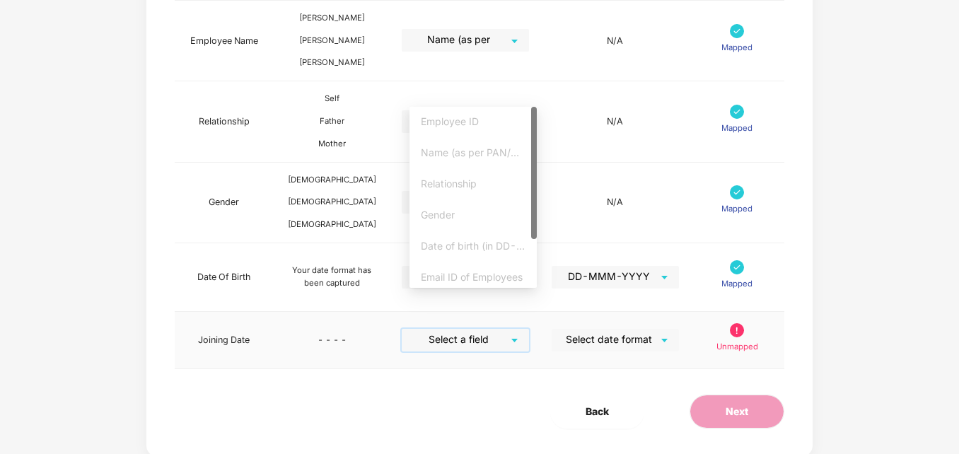
click at [536, 260] on div at bounding box center [534, 197] width 6 height 181
click at [532, 252] on div at bounding box center [534, 197] width 6 height 181
click at [535, 252] on div at bounding box center [534, 197] width 6 height 181
drag, startPoint x: 533, startPoint y: 233, endPoint x: 536, endPoint y: 281, distance: 48.2
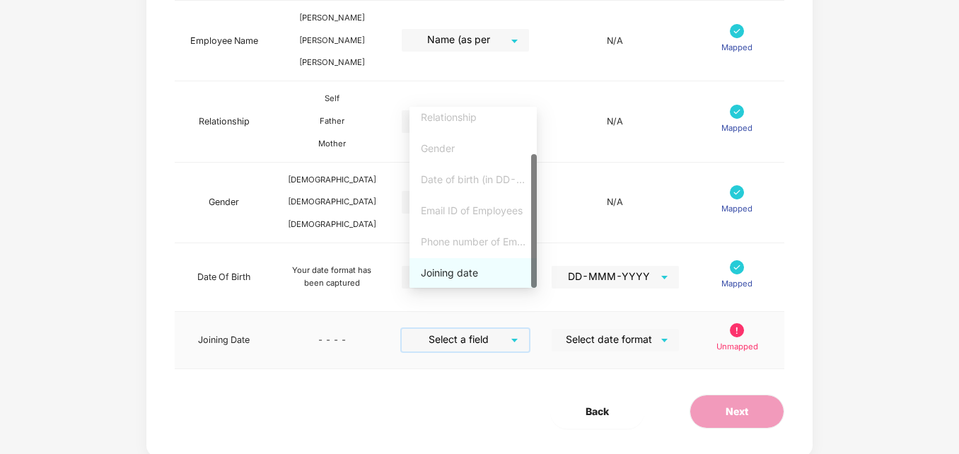
click at [536, 281] on div at bounding box center [534, 221] width 6 height 134
click at [474, 272] on div "Joining date" at bounding box center [473, 273] width 105 height 16
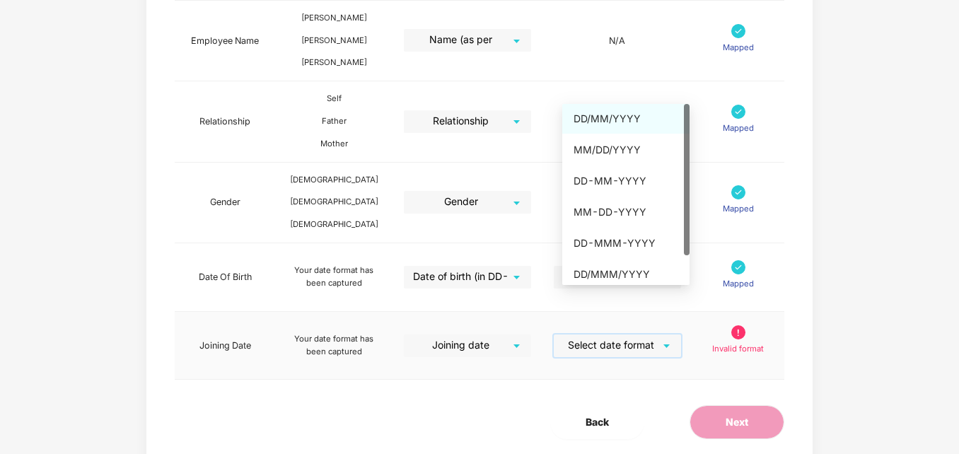
click at [637, 335] on input "search" at bounding box center [613, 345] width 102 height 21
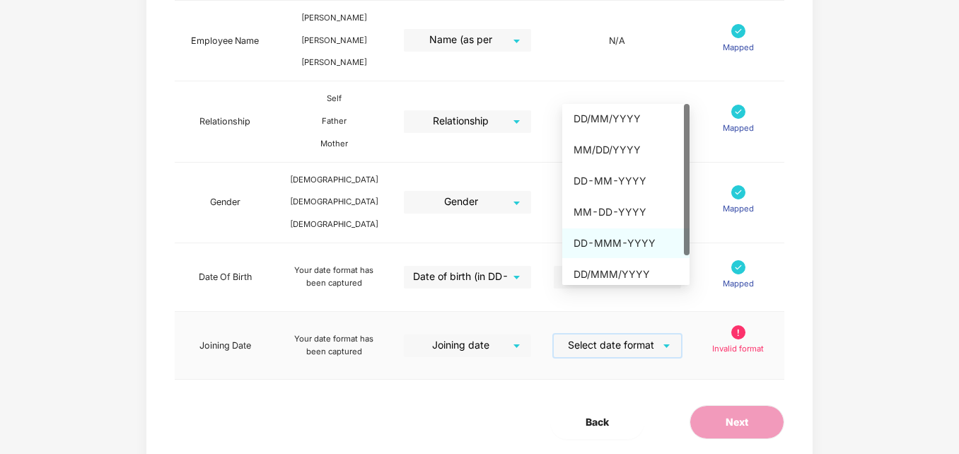
click at [626, 245] on div "DD-MMM-YYYY" at bounding box center [626, 244] width 105 height 16
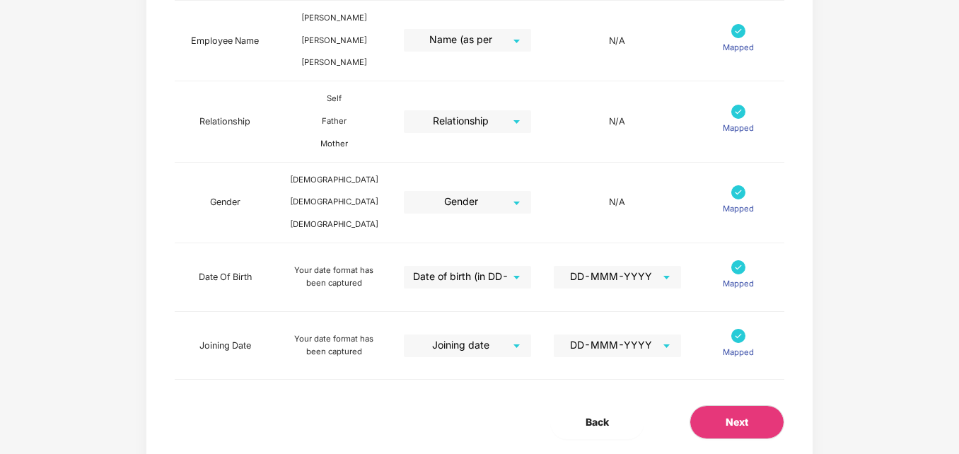
click at [857, 288] on div "Map Details Pazcare Fields Preview Information Excel Columns Format Status Empl…" at bounding box center [479, 44] width 799 height 918
click at [723, 405] on button "Next" at bounding box center [737, 422] width 95 height 34
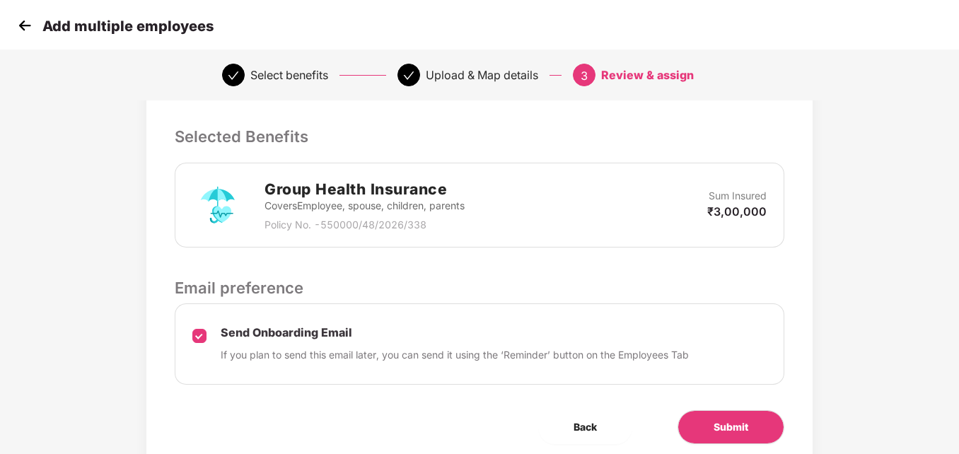
scroll to position [319, 0]
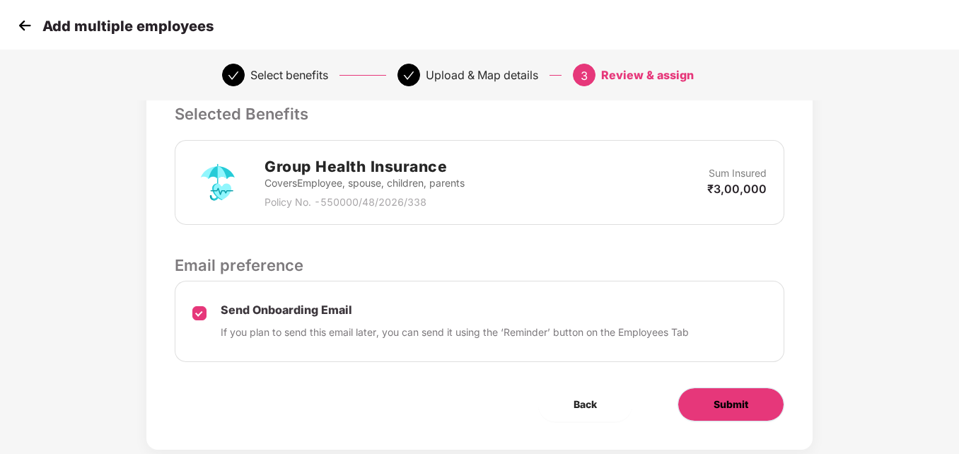
click at [731, 401] on span "Submit" at bounding box center [731, 405] width 35 height 16
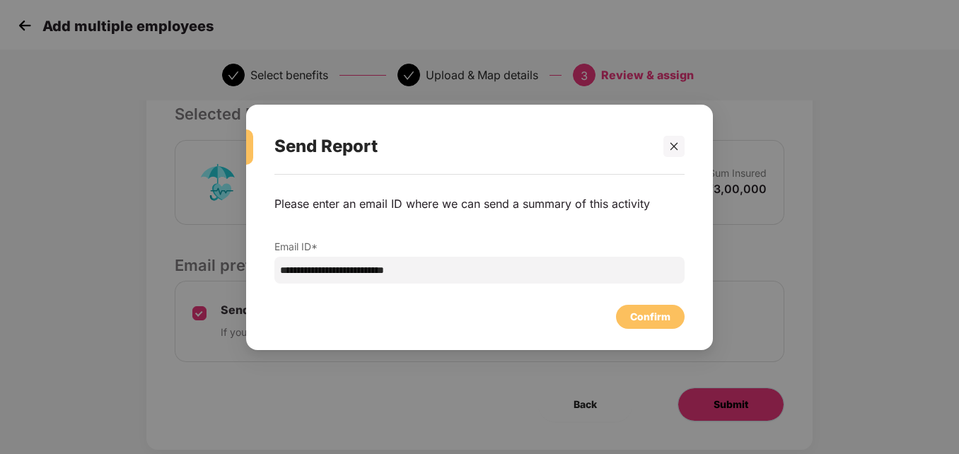
scroll to position [0, 0]
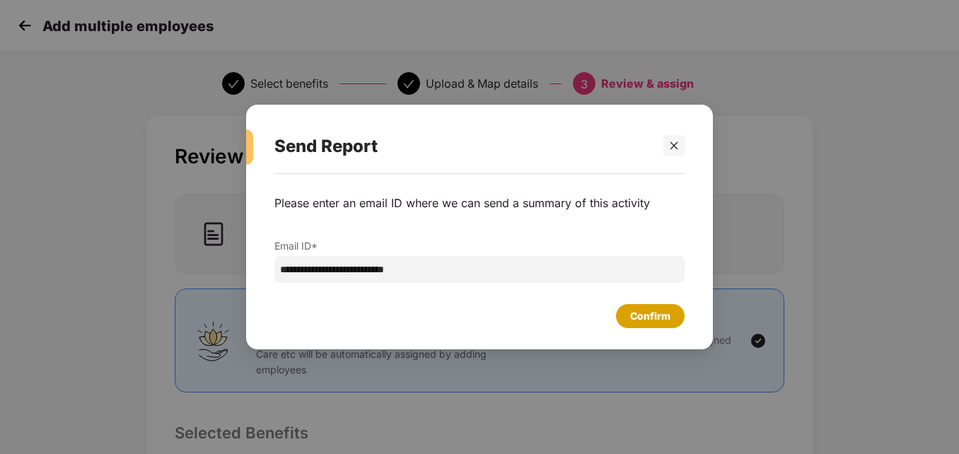
click at [636, 318] on div "Confirm" at bounding box center [650, 316] width 40 height 16
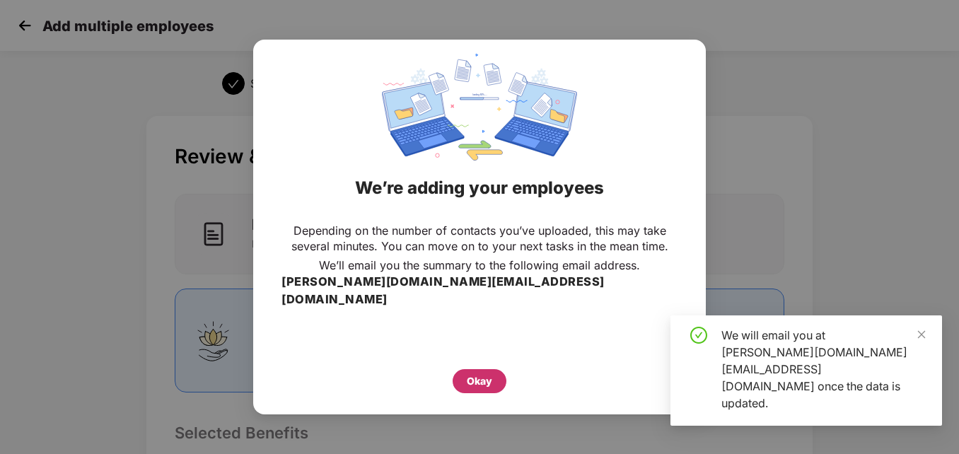
click at [483, 374] on div "Okay" at bounding box center [479, 382] width 25 height 16
